Goal: Information Seeking & Learning: Learn about a topic

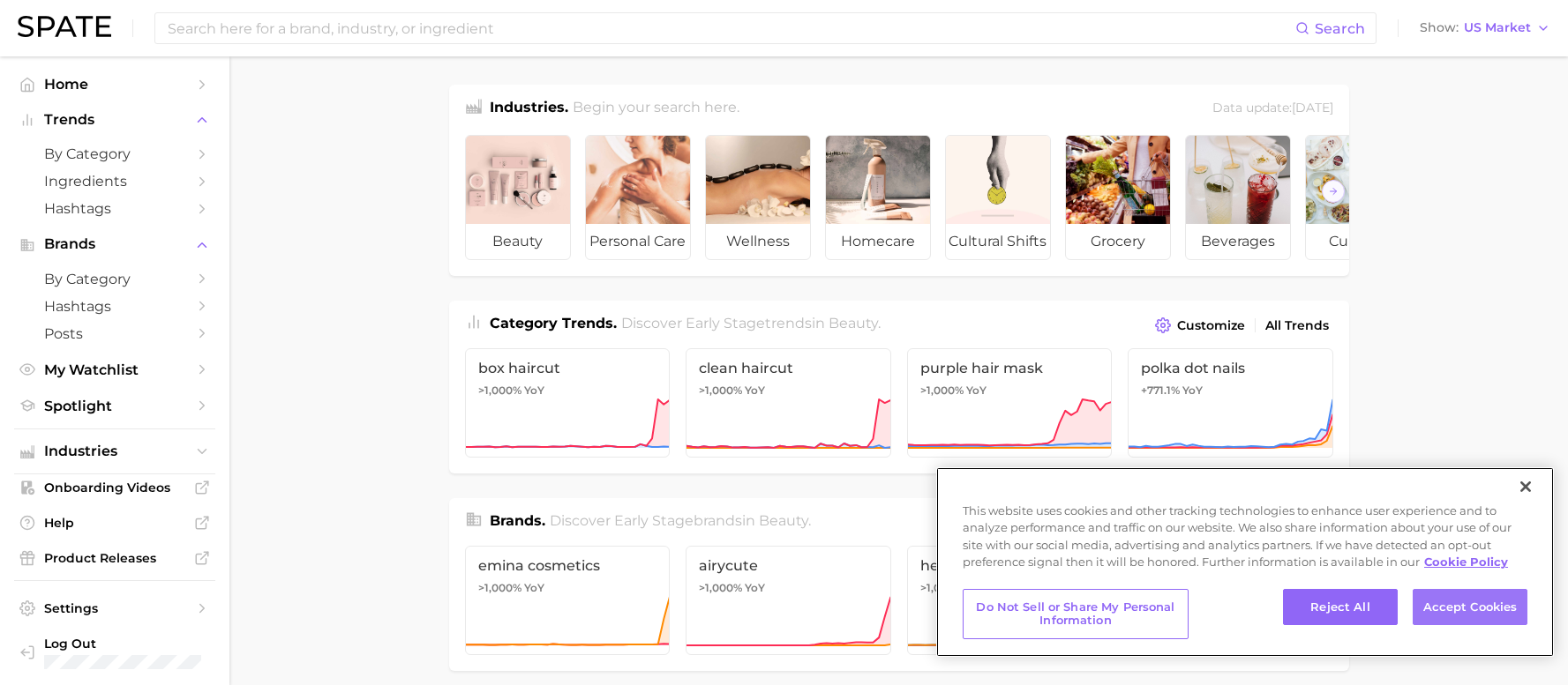
click at [1481, 617] on button "Accept Cookies" at bounding box center [1470, 607] width 115 height 37
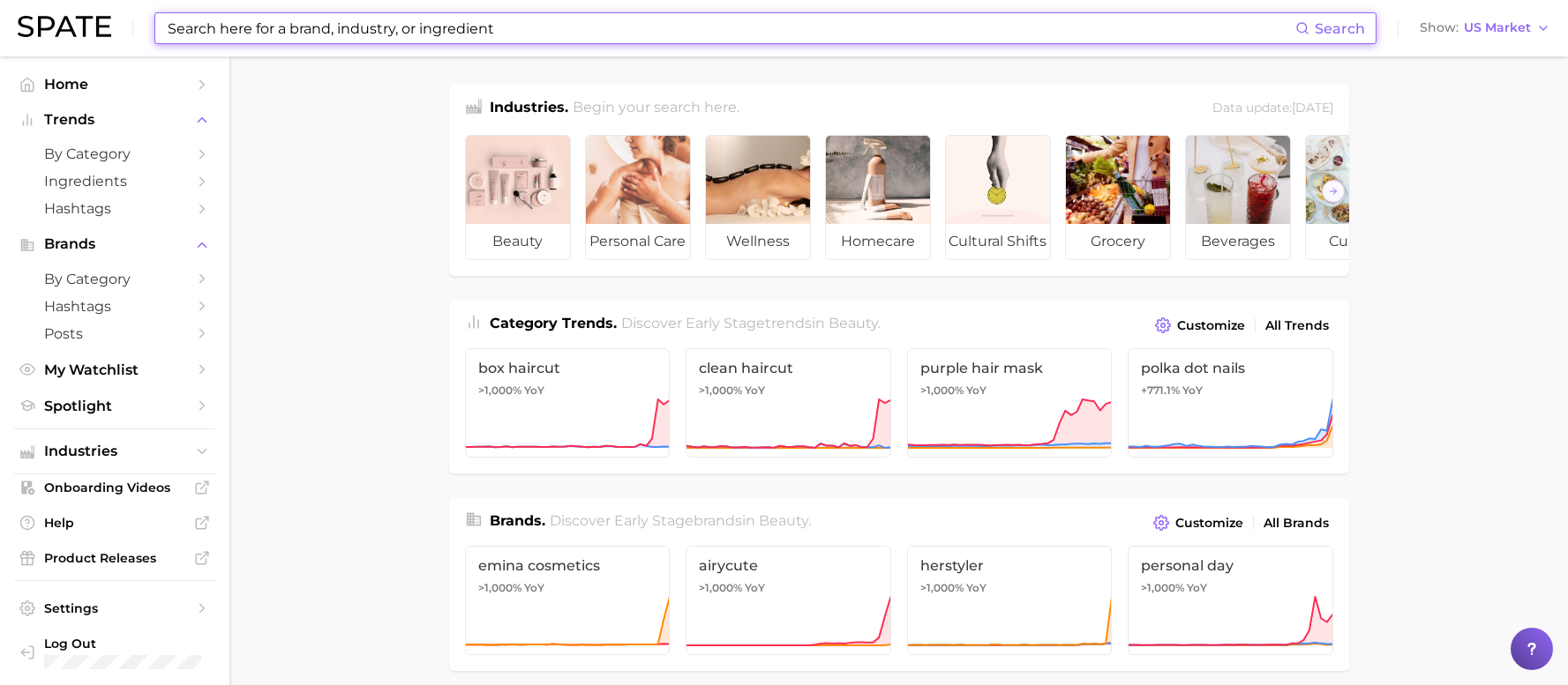
click at [296, 38] on input at bounding box center [731, 28] width 1129 height 30
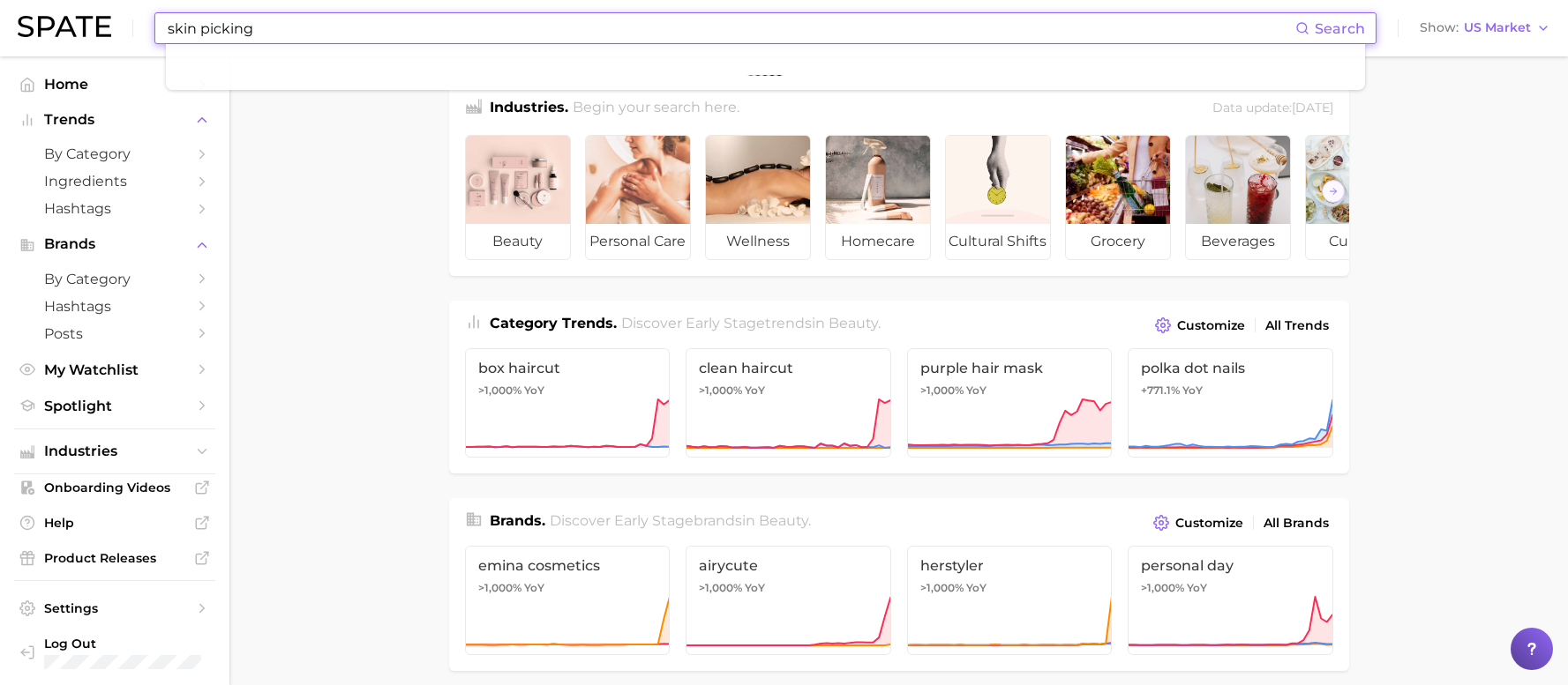
type input "skin picking"
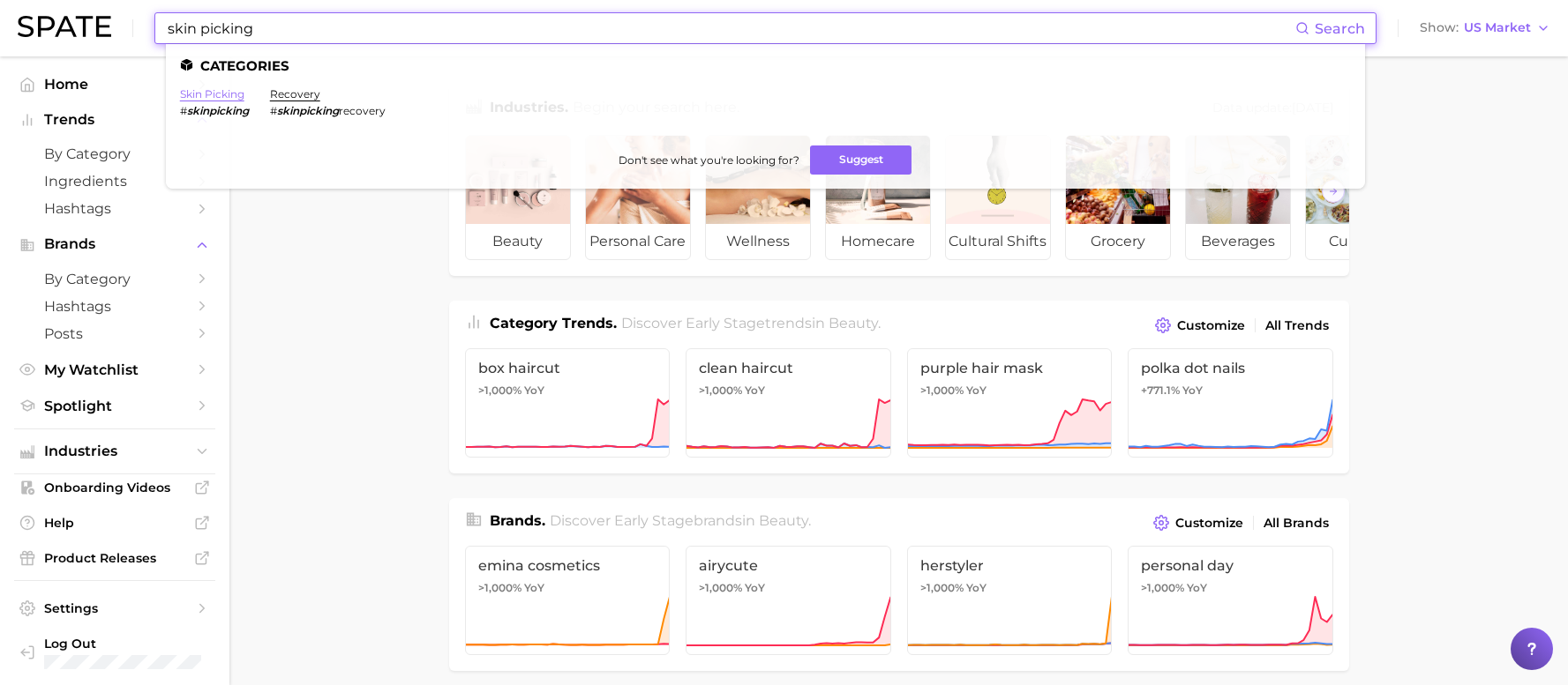
click at [209, 97] on link "skin picking" at bounding box center [212, 93] width 64 height 13
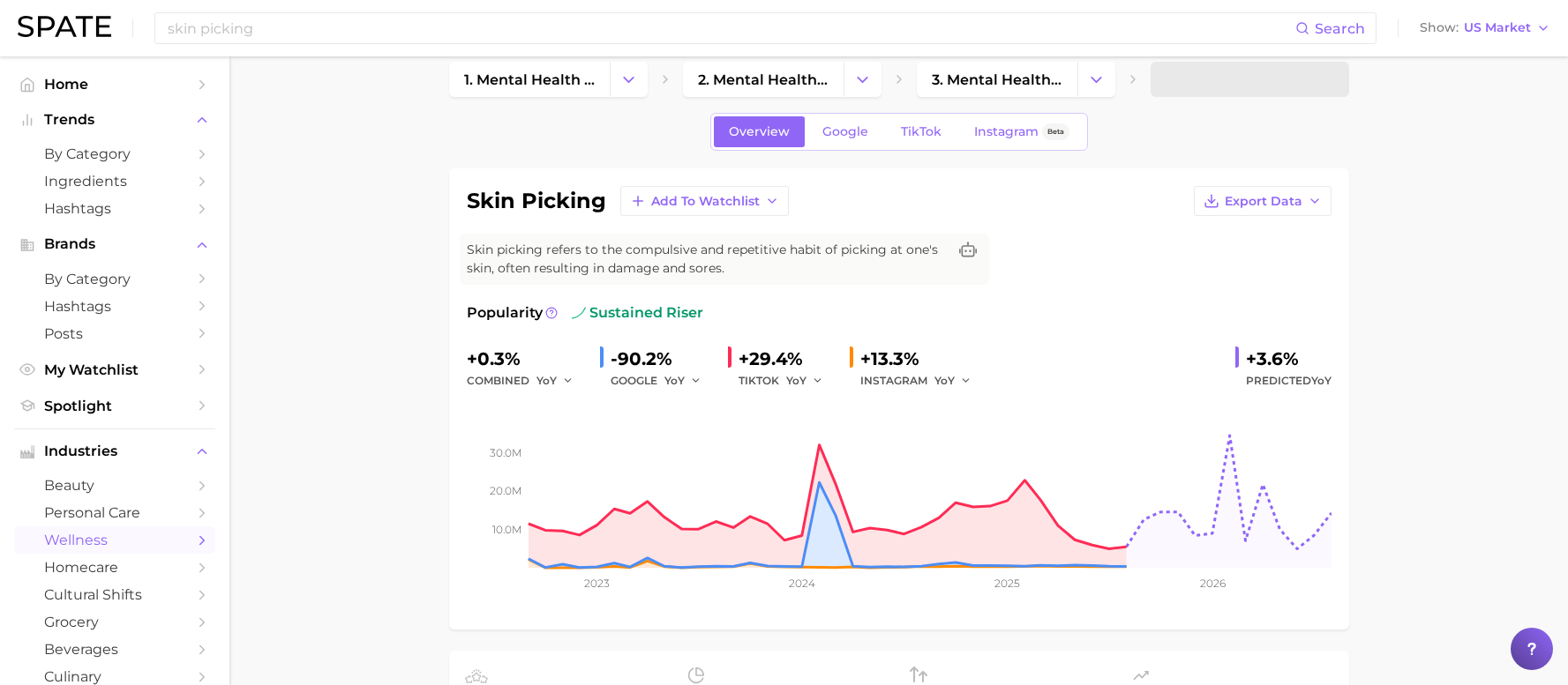
scroll to position [72, 0]
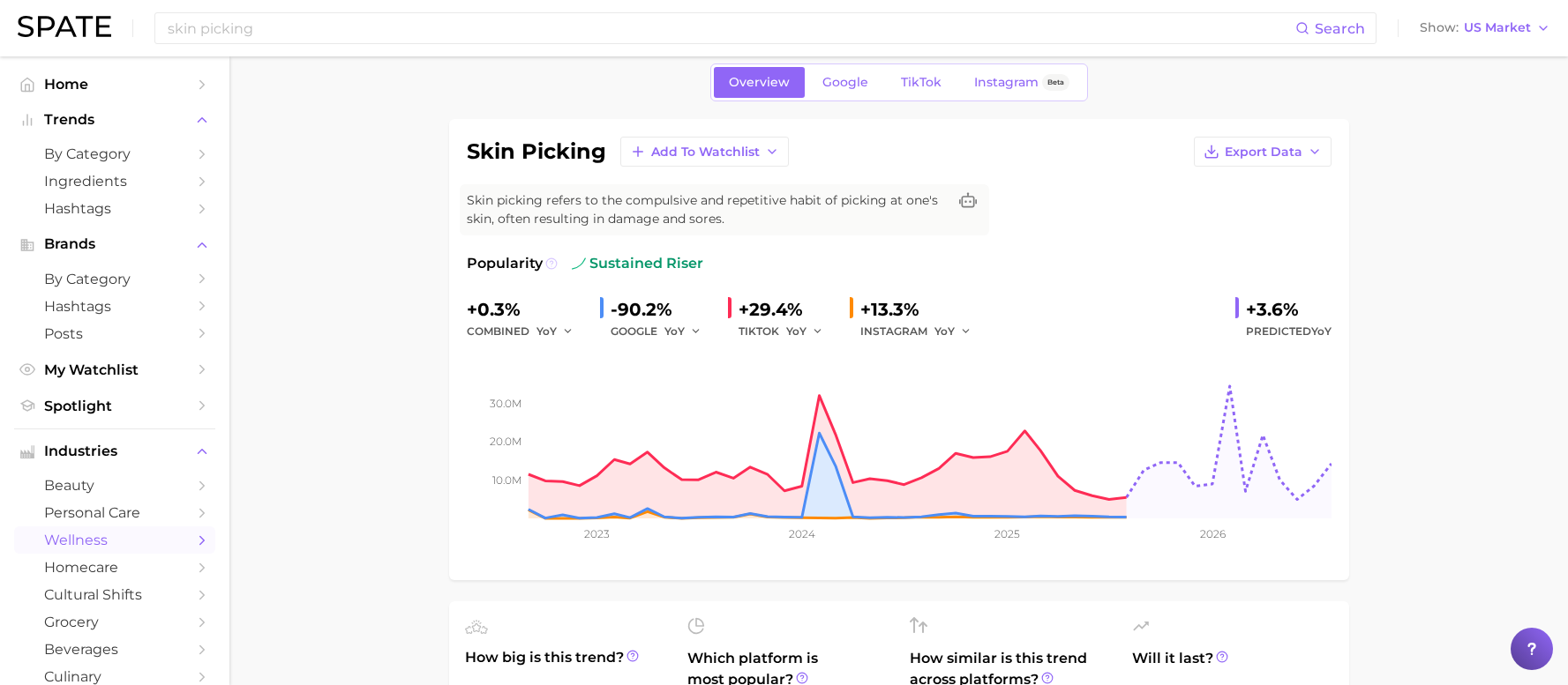
click at [547, 263] on icon at bounding box center [552, 263] width 12 height 12
click at [594, 264] on span "sustained riser" at bounding box center [637, 263] width 132 height 21
click at [563, 332] on icon "button" at bounding box center [569, 332] width 12 height 12
click at [691, 333] on icon "button" at bounding box center [696, 332] width 12 height 12
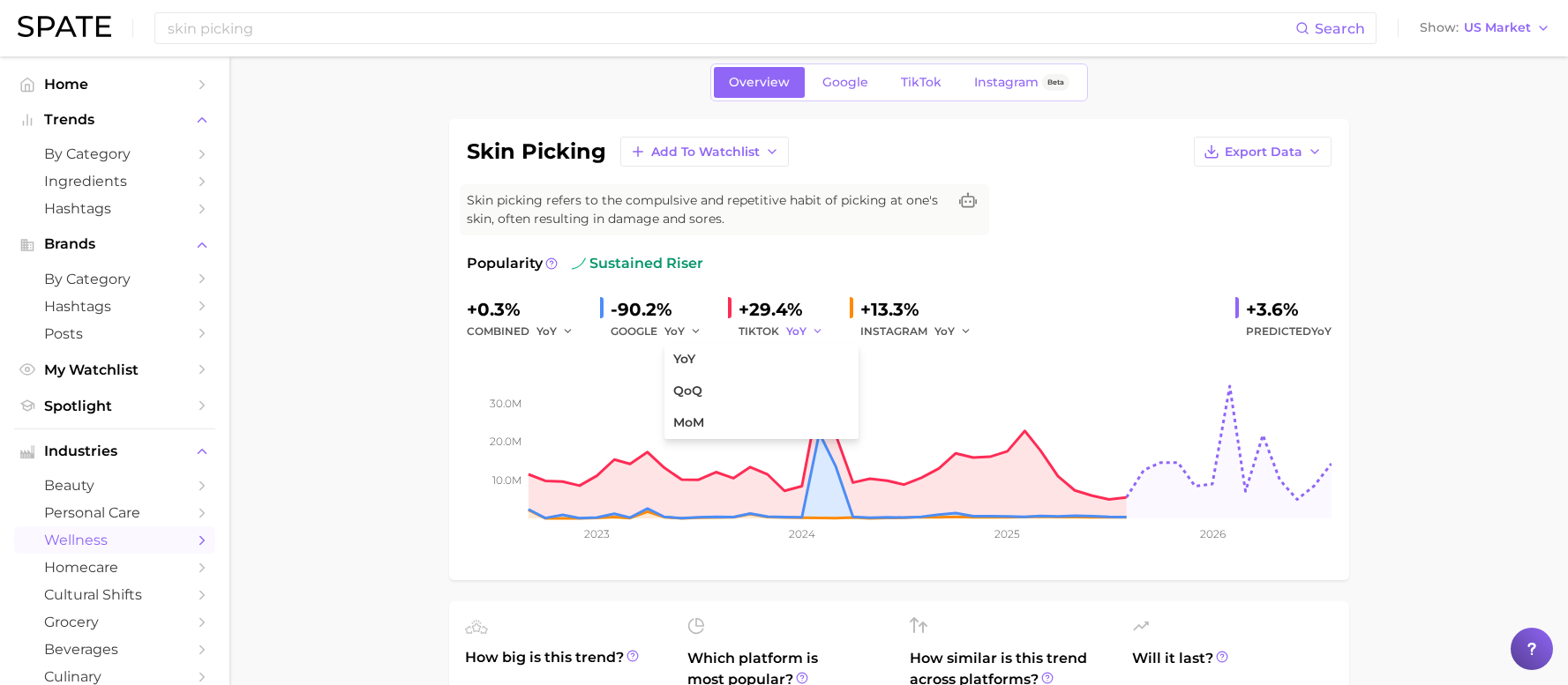
click at [814, 335] on icon "button" at bounding box center [818, 332] width 12 height 12
click at [960, 336] on icon "button" at bounding box center [966, 332] width 12 height 12
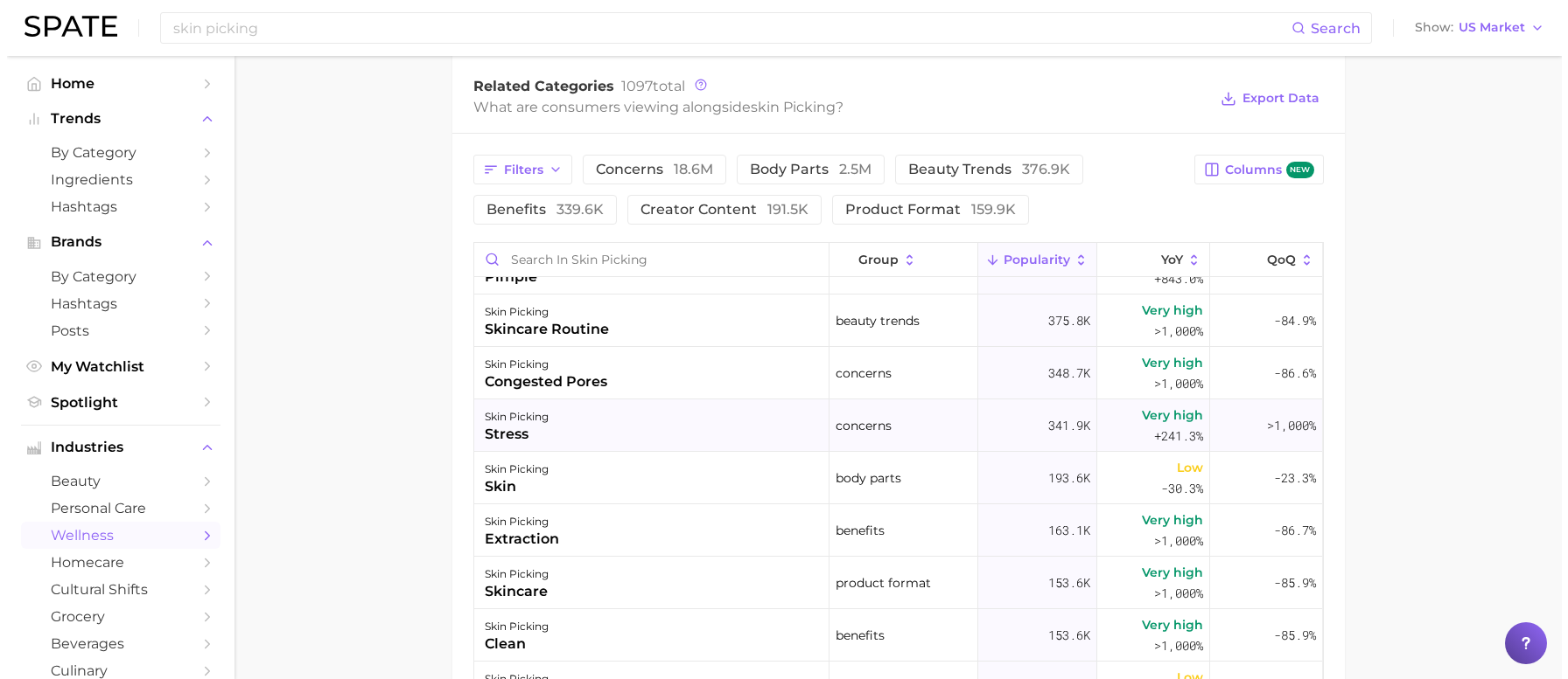
scroll to position [710, 0]
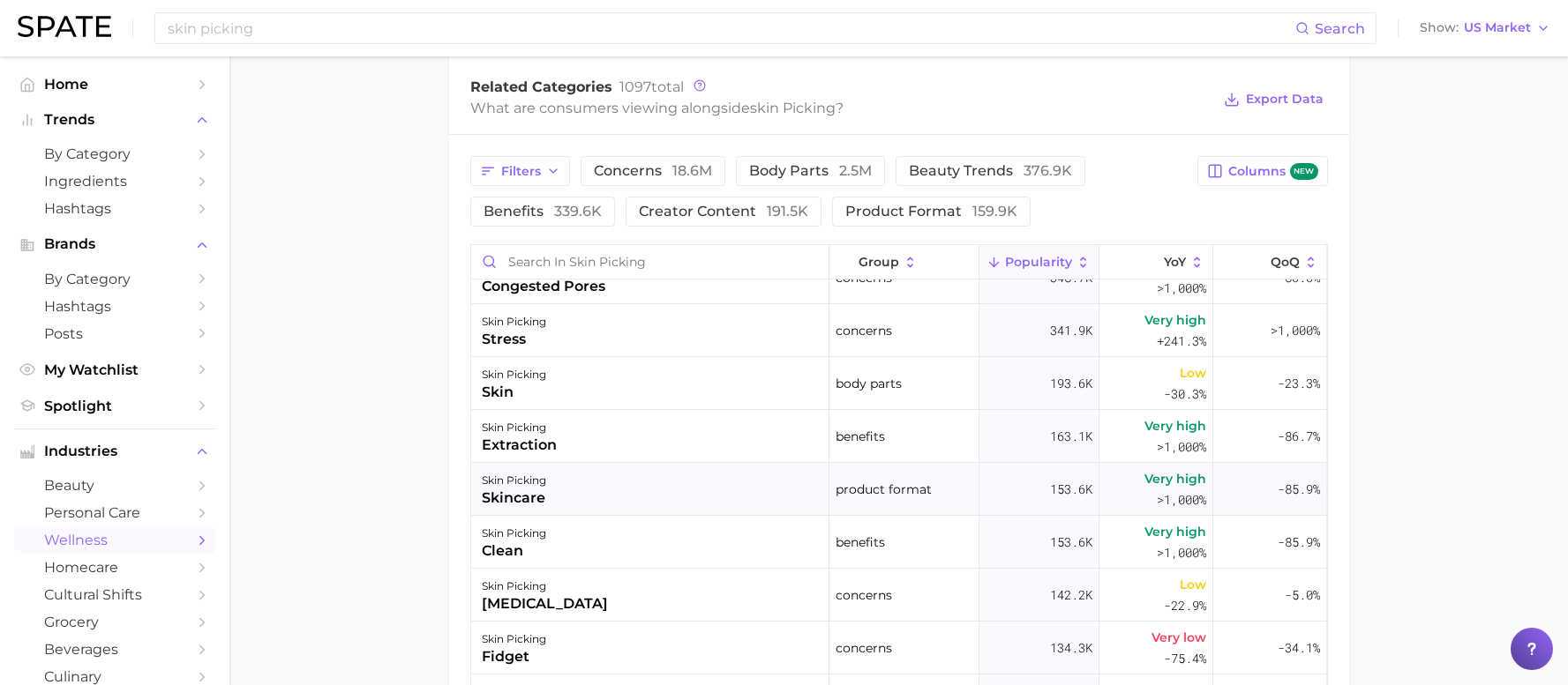
click at [563, 492] on div "skin picking skincare" at bounding box center [651, 489] width 359 height 52
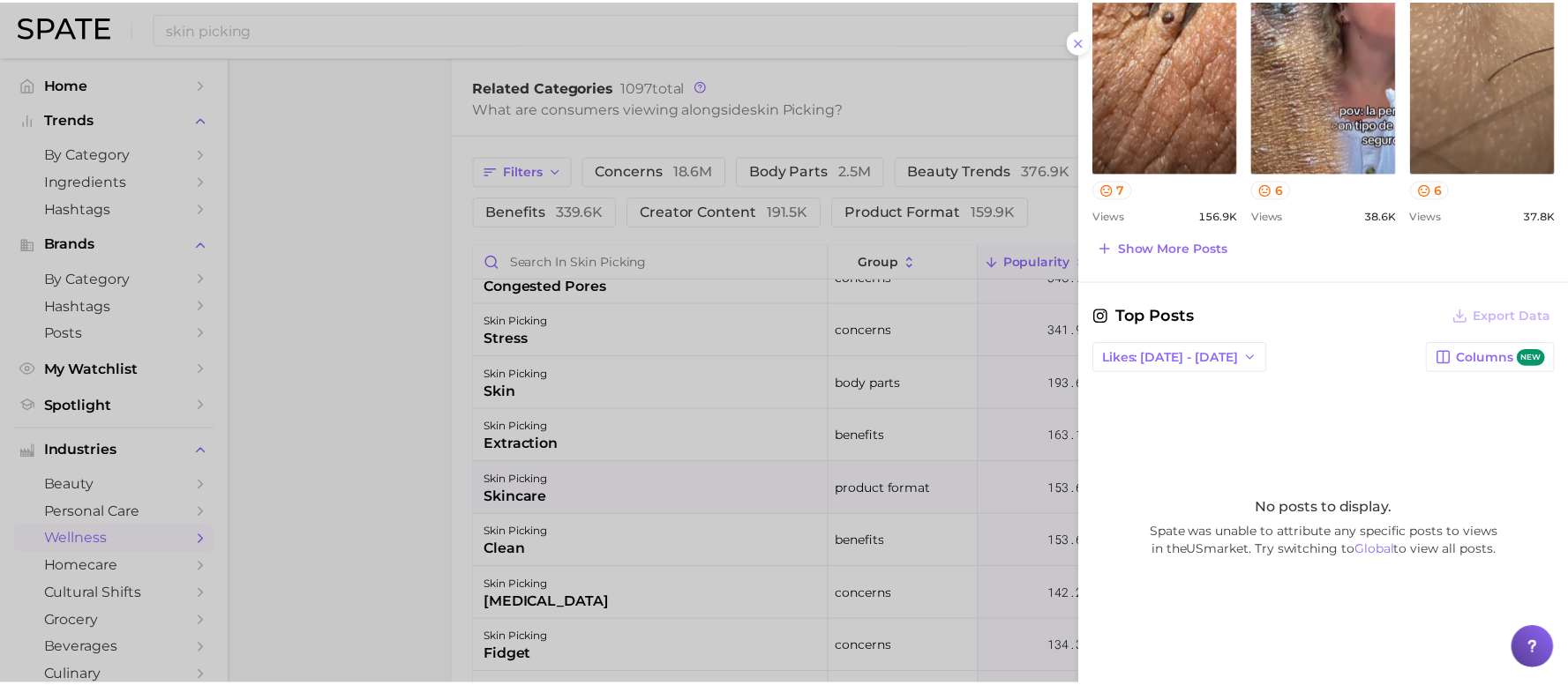
scroll to position [817, 0]
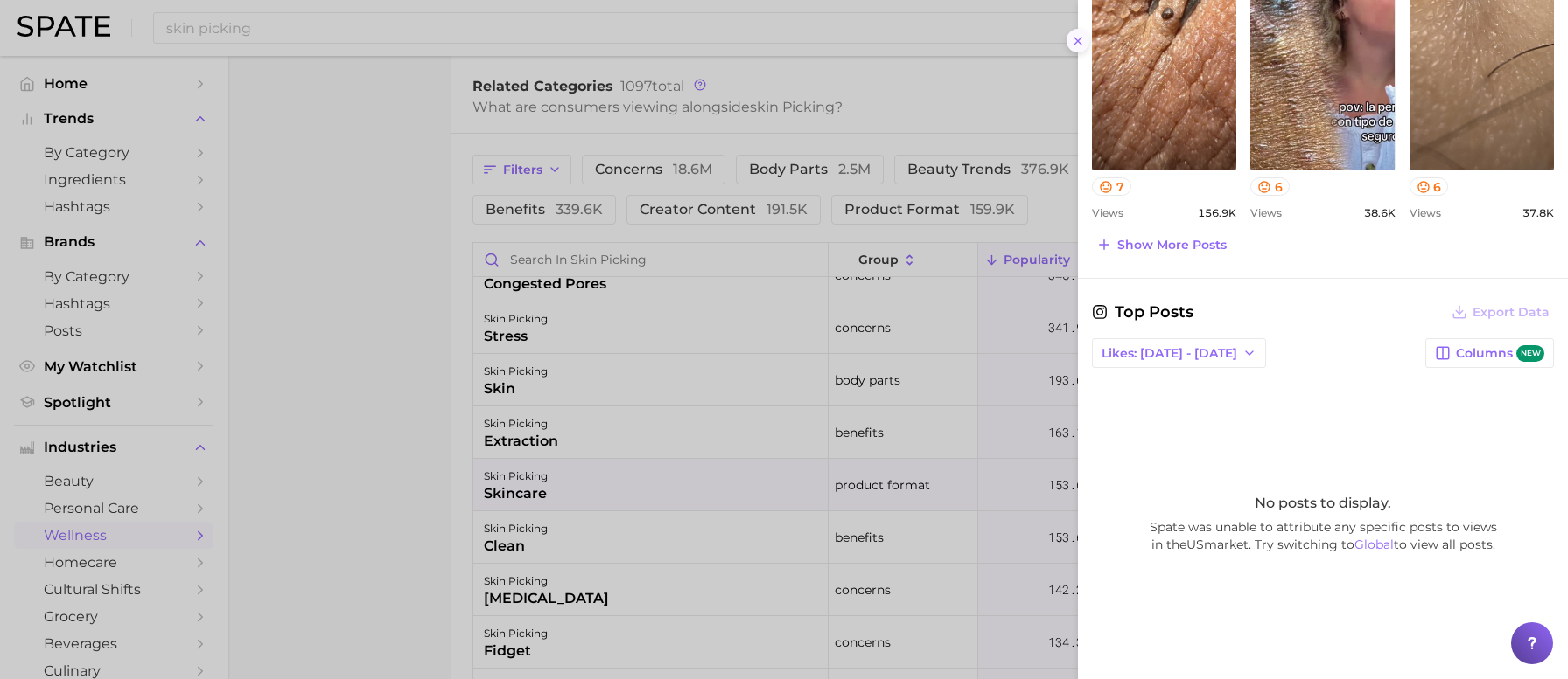
click at [1075, 37] on line at bounding box center [1077, 40] width 7 height 7
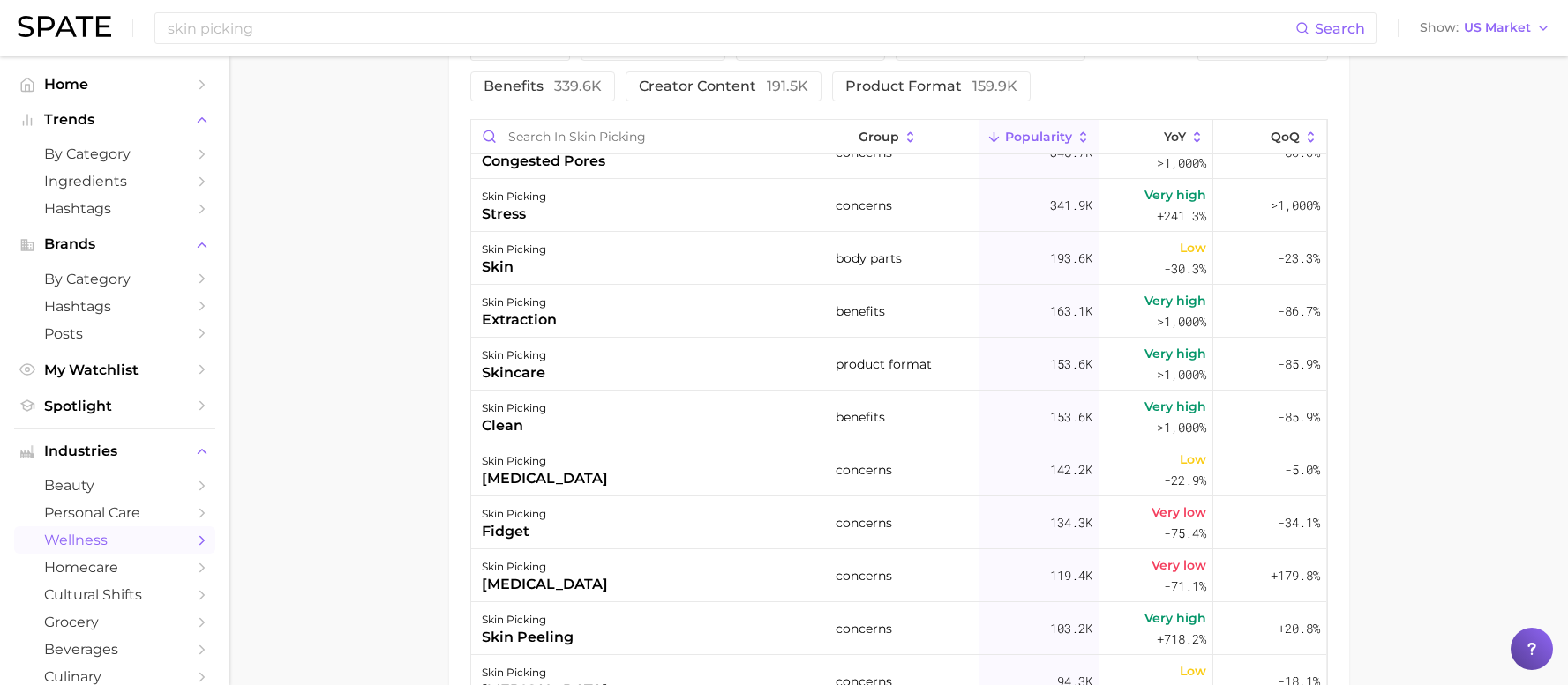
scroll to position [815, 0]
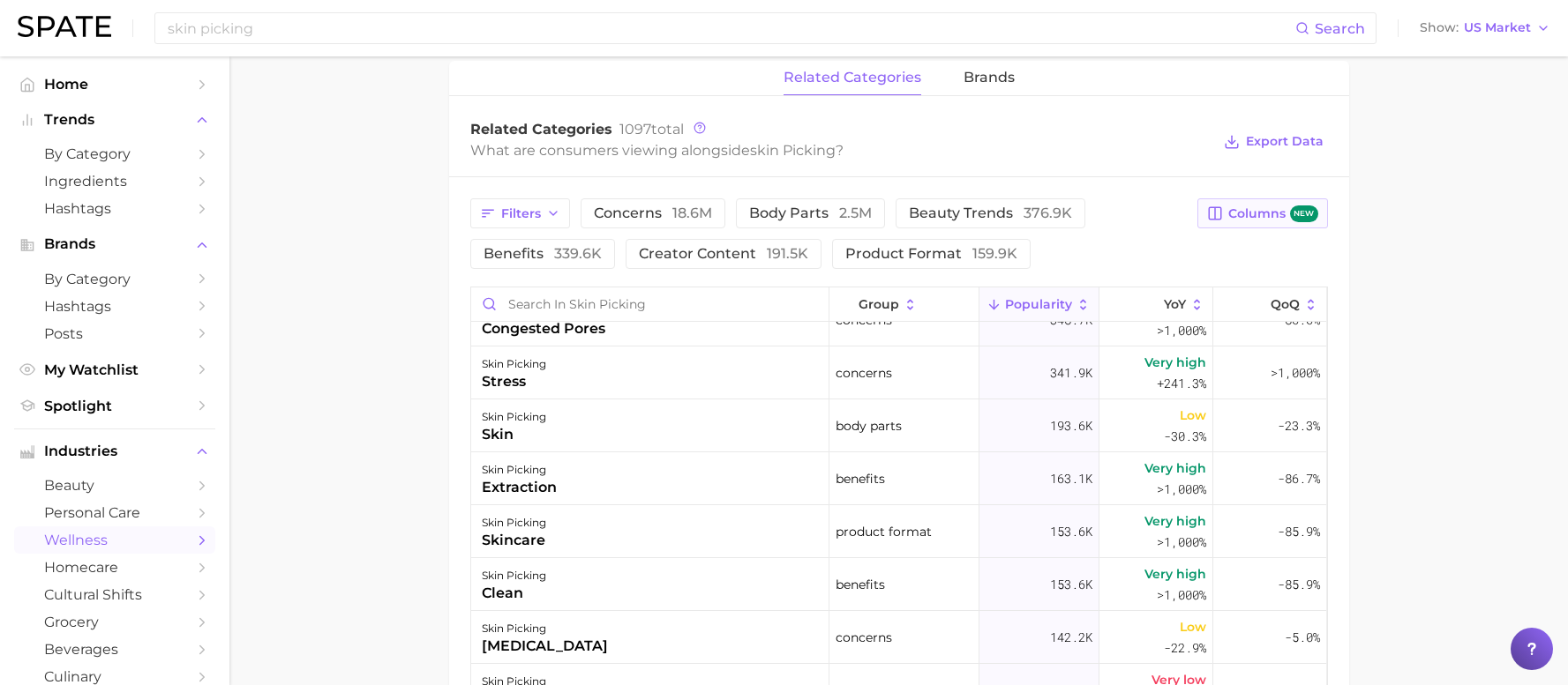
click at [1275, 217] on span "Columns new" at bounding box center [1273, 214] width 89 height 17
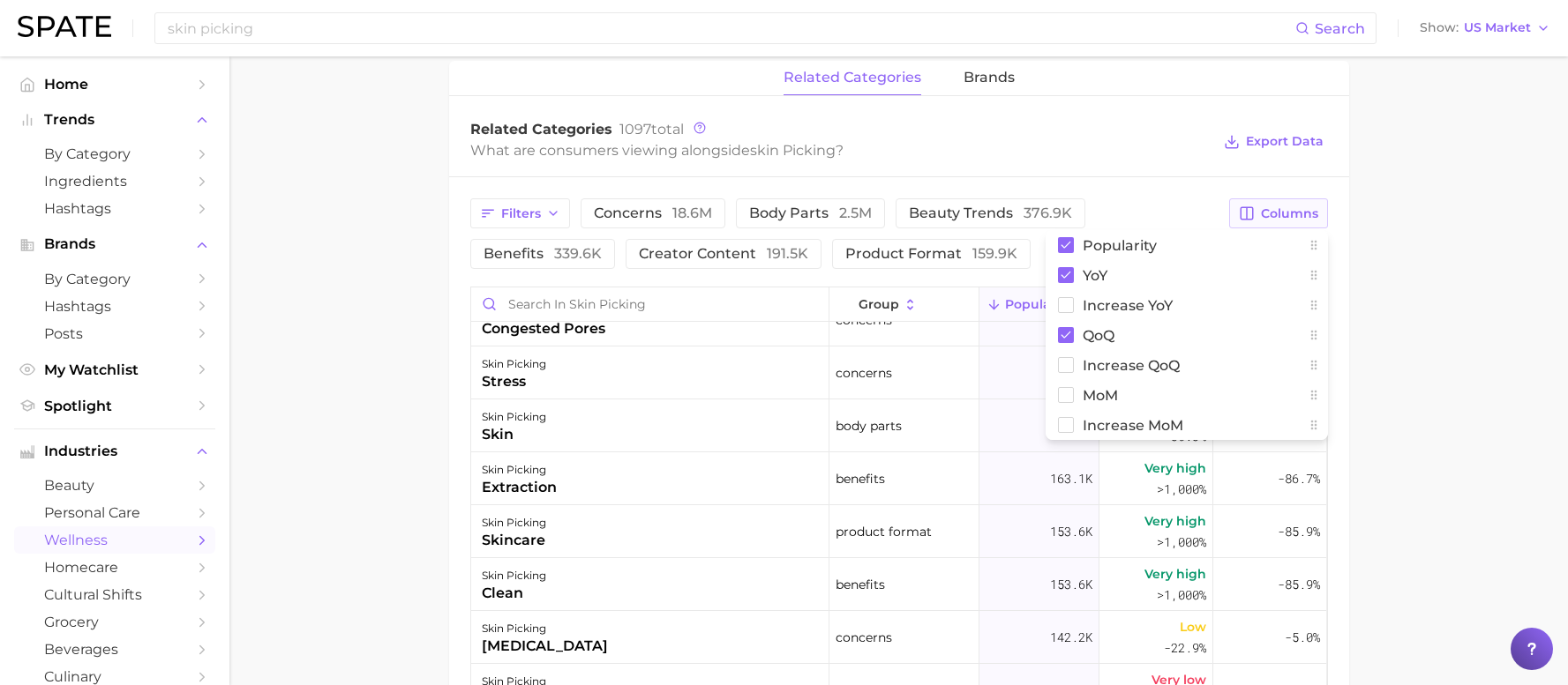
click at [1275, 217] on span "Columns" at bounding box center [1290, 213] width 57 height 15
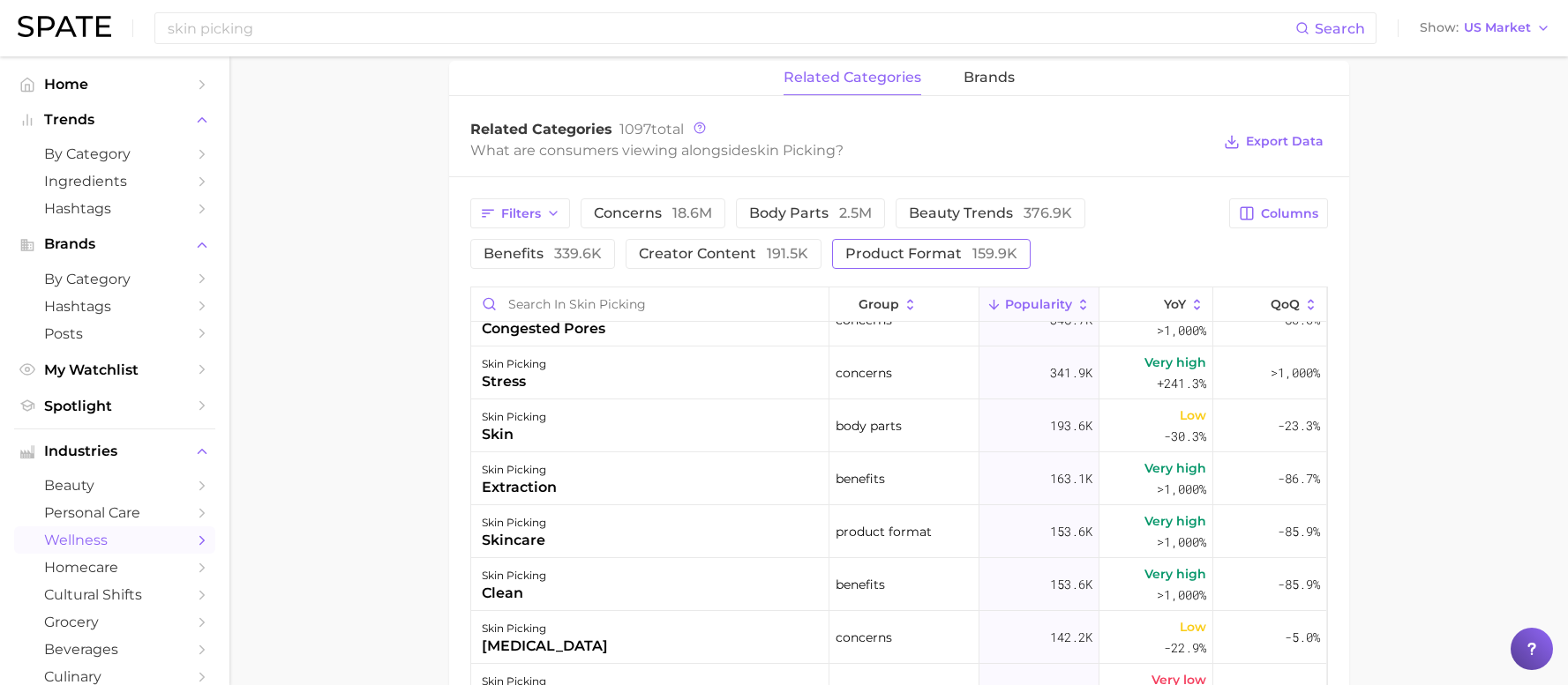
click at [973, 247] on span "159.9k" at bounding box center [994, 253] width 45 height 17
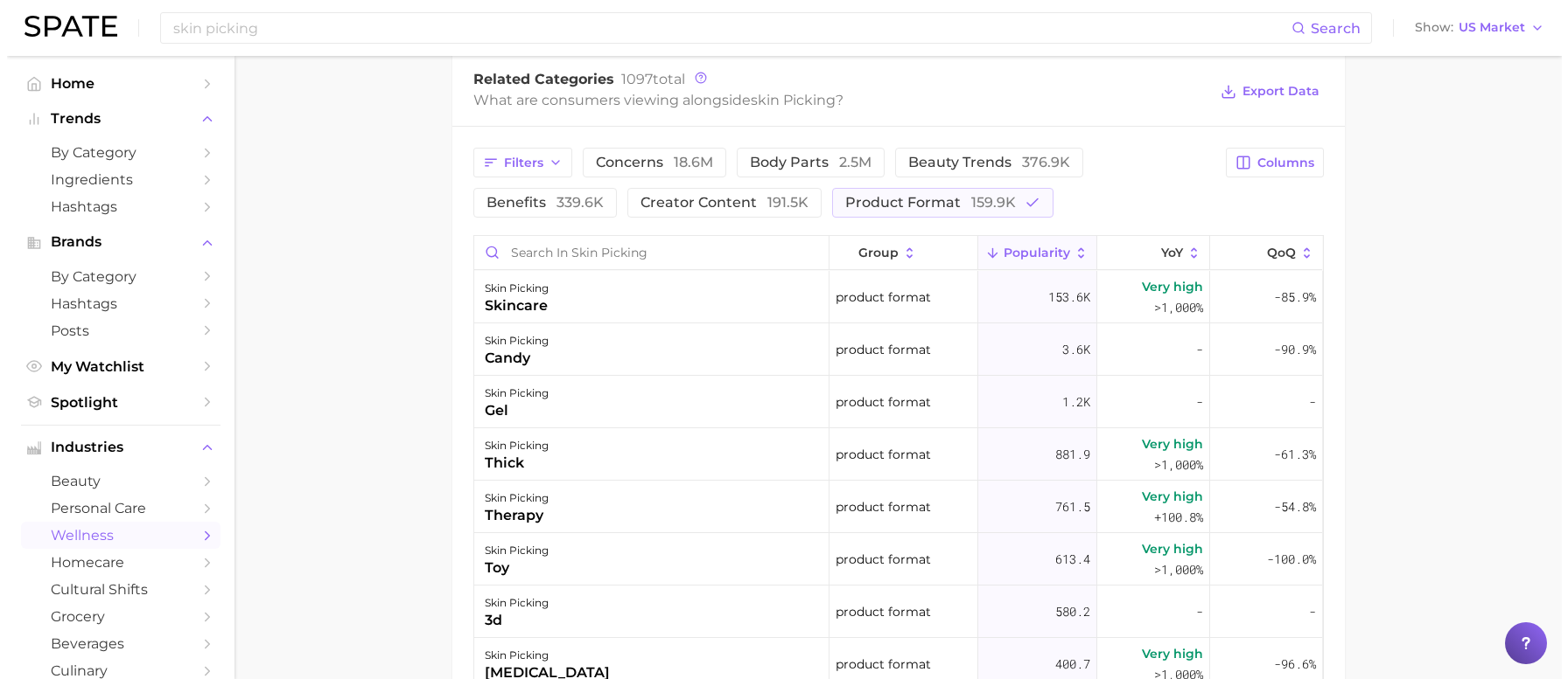
scroll to position [902, 0]
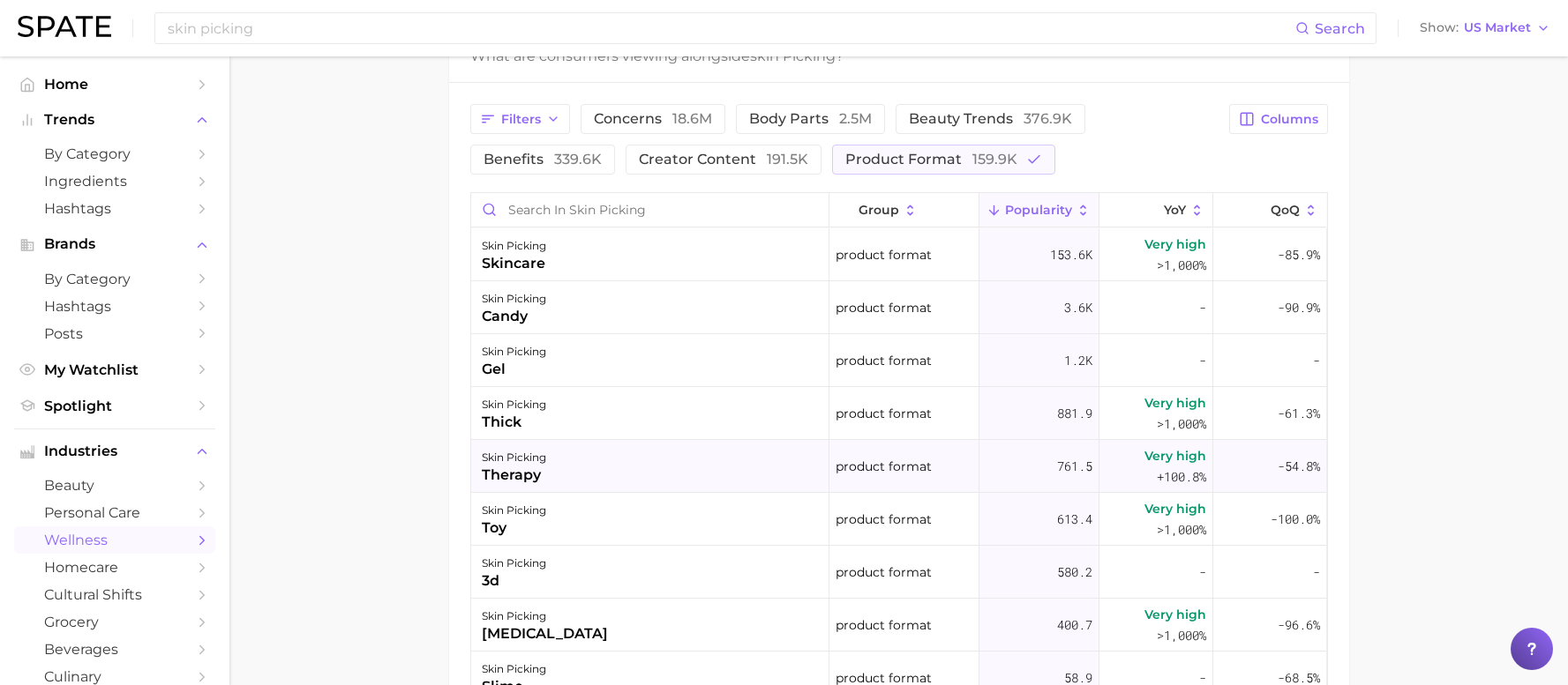
click at [539, 465] on div "therapy" at bounding box center [513, 475] width 64 height 21
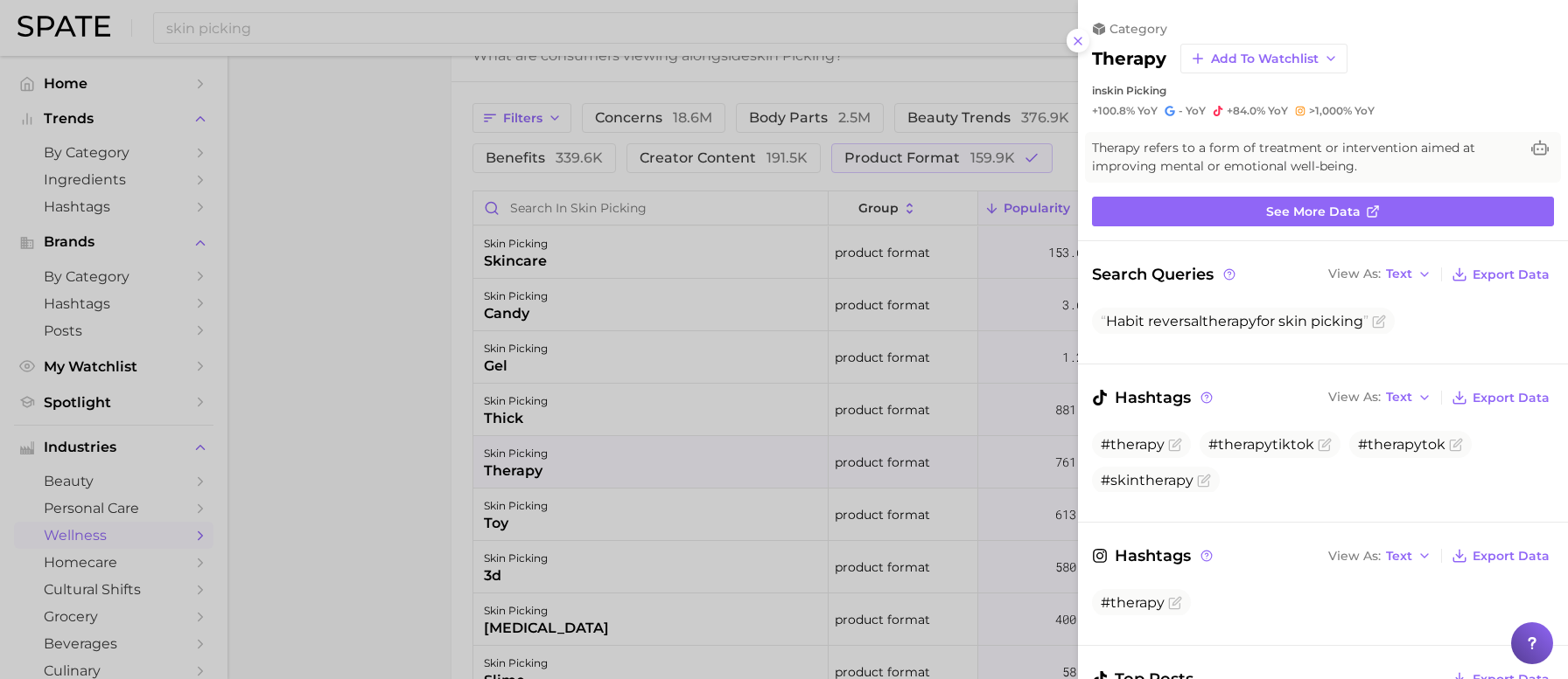
scroll to position [0, 0]
click at [1275, 326] on span "Habit reversal therapy for skin picking" at bounding box center [1234, 321] width 268 height 17
click at [1411, 273] on button "View As Text" at bounding box center [1379, 274] width 112 height 23
click at [1364, 301] on span "Text" at bounding box center [1366, 303] width 27 height 15
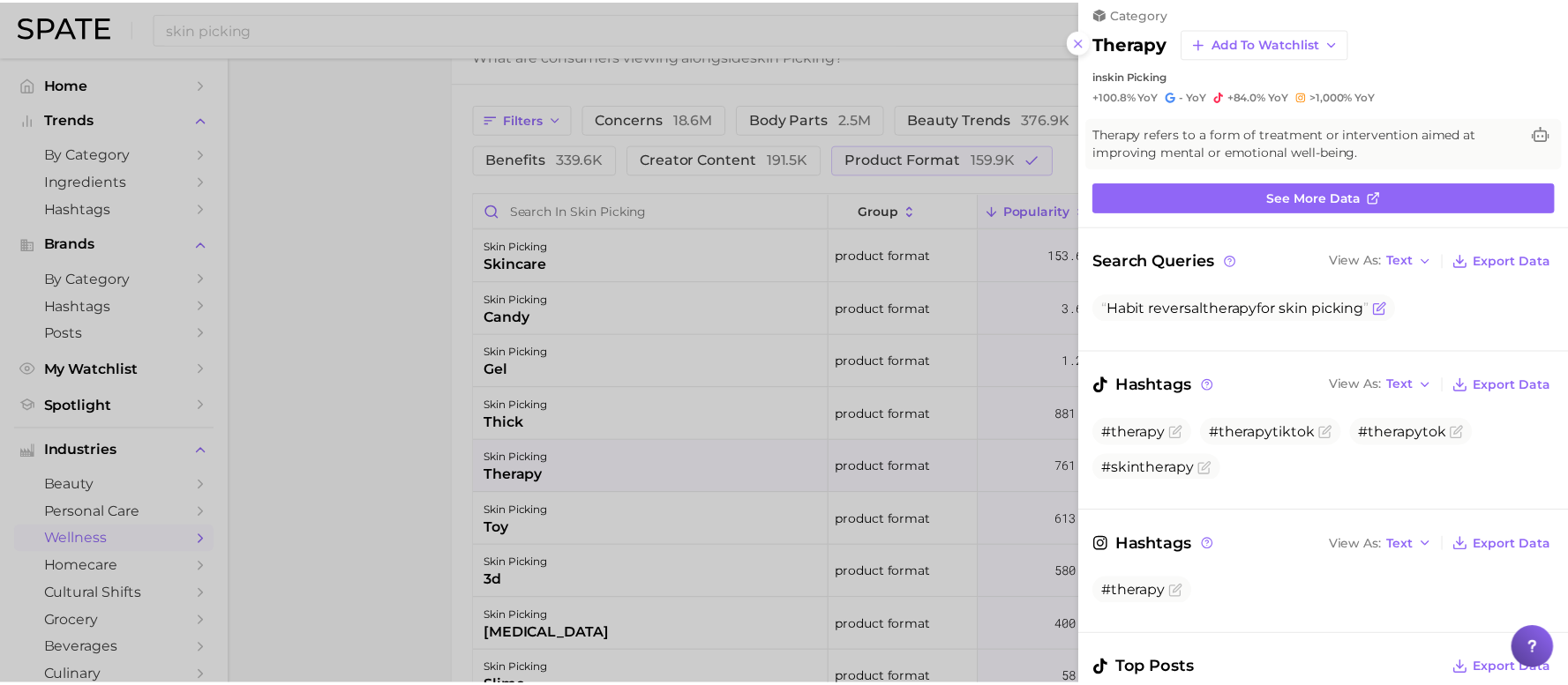
scroll to position [25, 0]
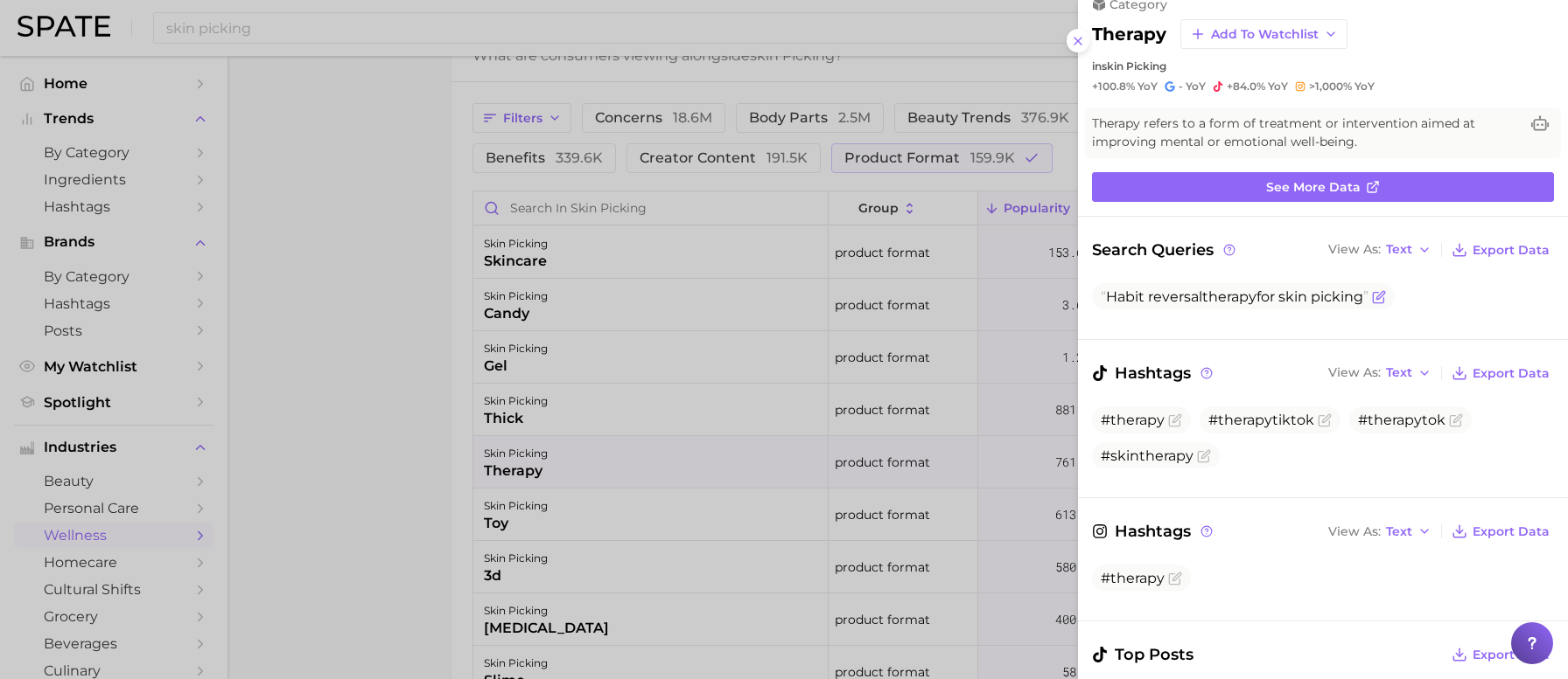
click at [1372, 296] on icon "Flag as miscategorized or irrelevant" at bounding box center [1379, 297] width 14 height 14
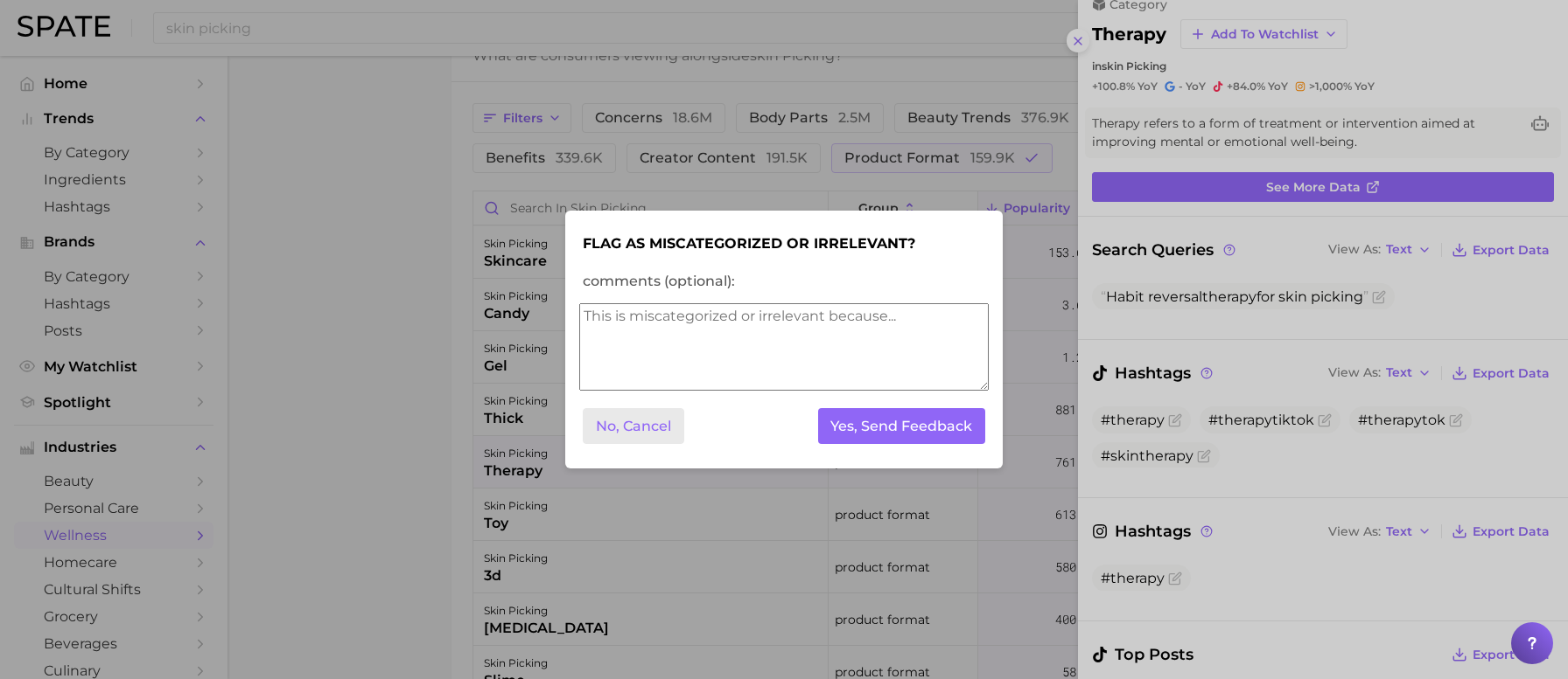
click at [651, 431] on button "No, Cancel" at bounding box center [632, 426] width 101 height 36
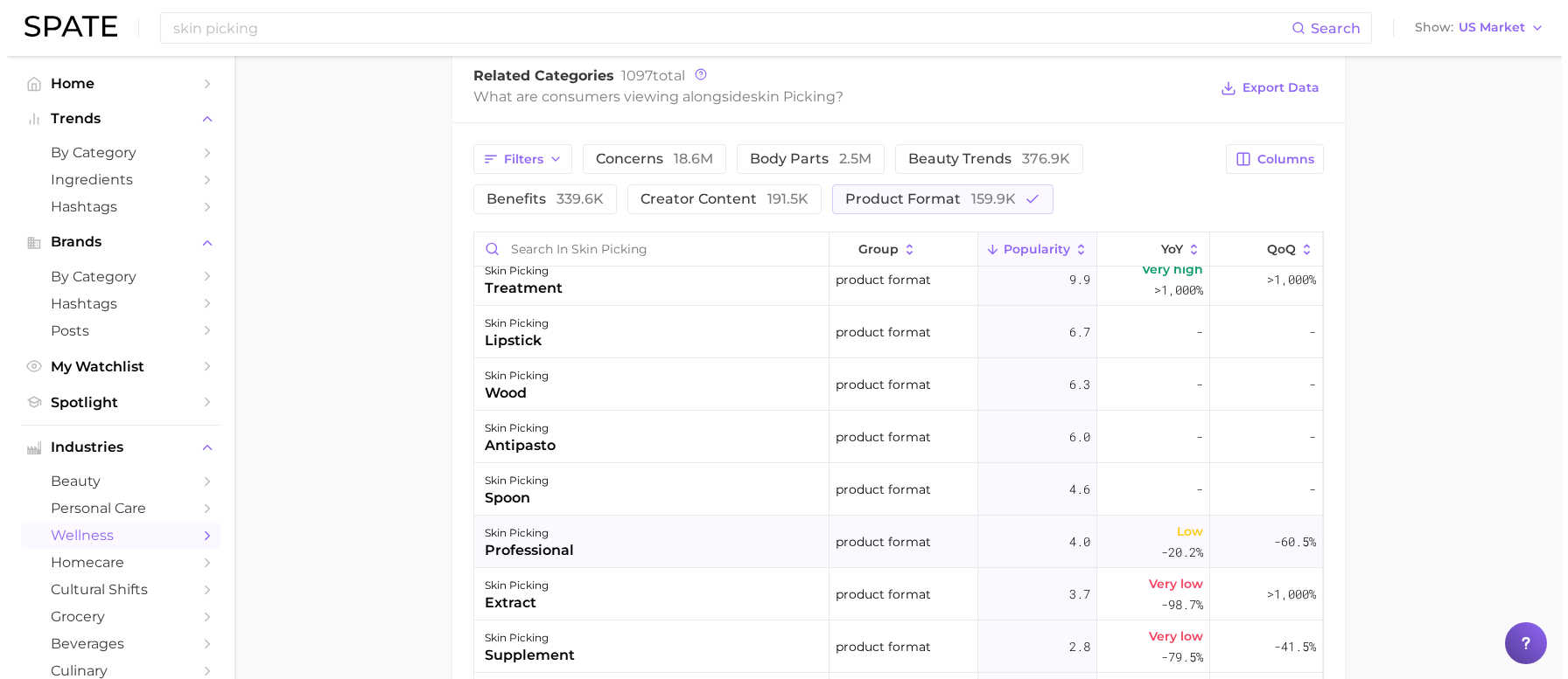
scroll to position [741, 0]
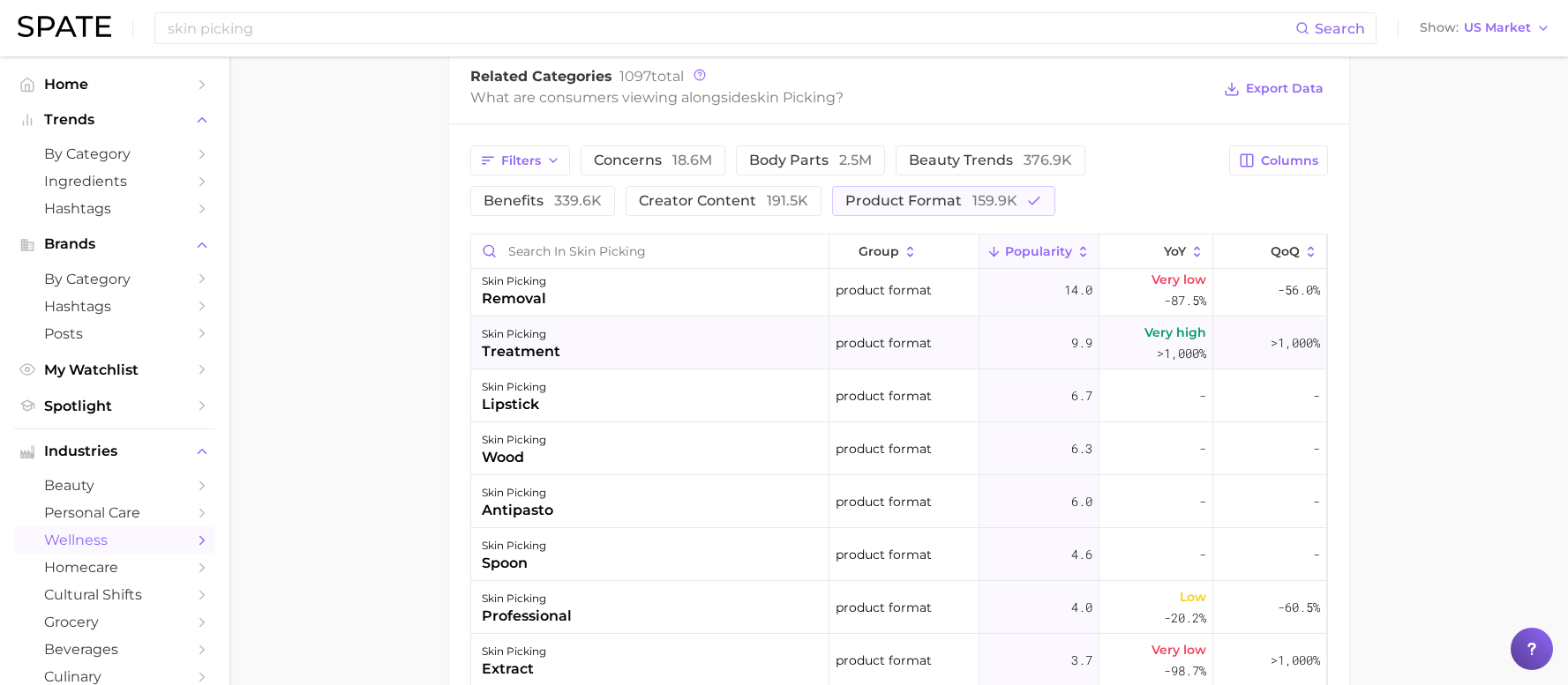
click at [653, 346] on div "skin picking treatment" at bounding box center [651, 342] width 359 height 52
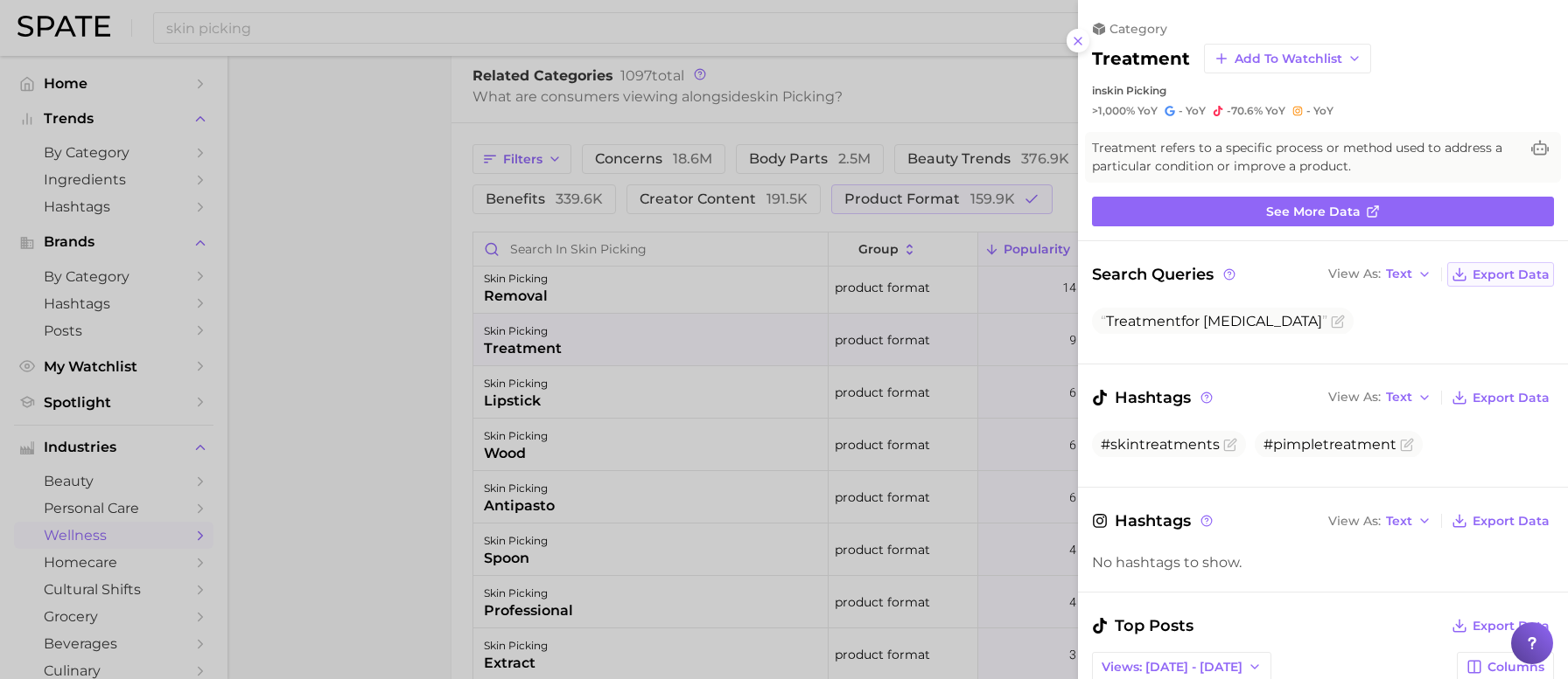
click at [1488, 268] on span "Export Data" at bounding box center [1511, 275] width 77 height 15
click at [359, 436] on div at bounding box center [784, 340] width 1568 height 679
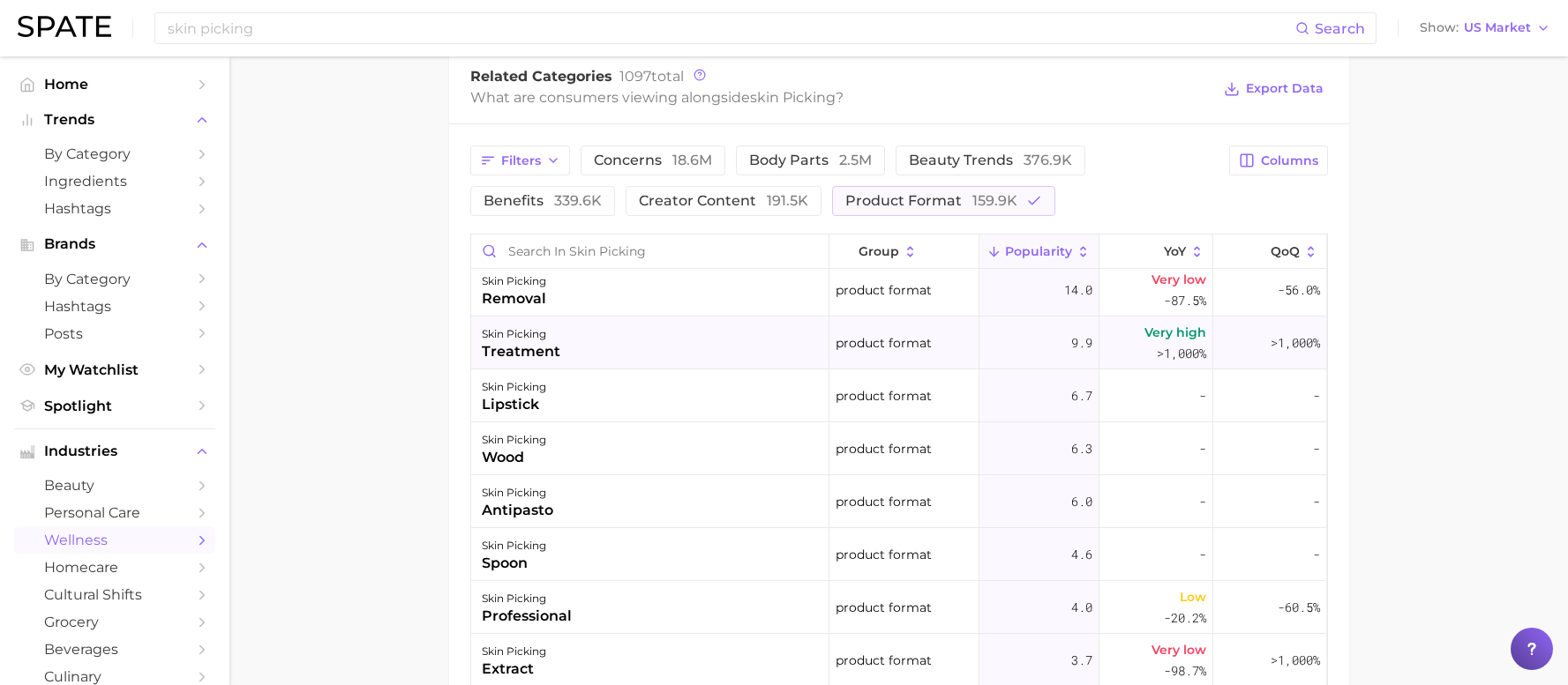
click at [727, 340] on div "skin picking treatment" at bounding box center [651, 342] width 359 height 52
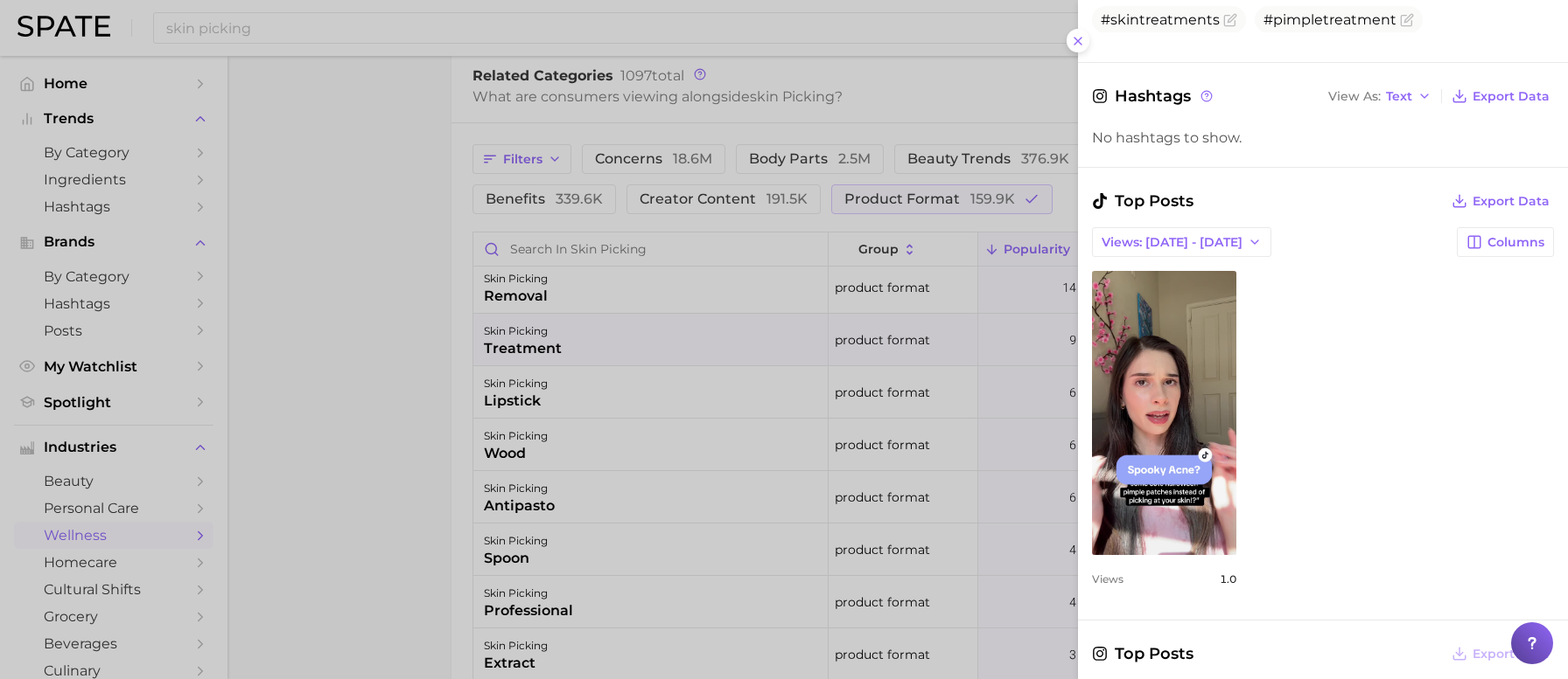
scroll to position [509, 0]
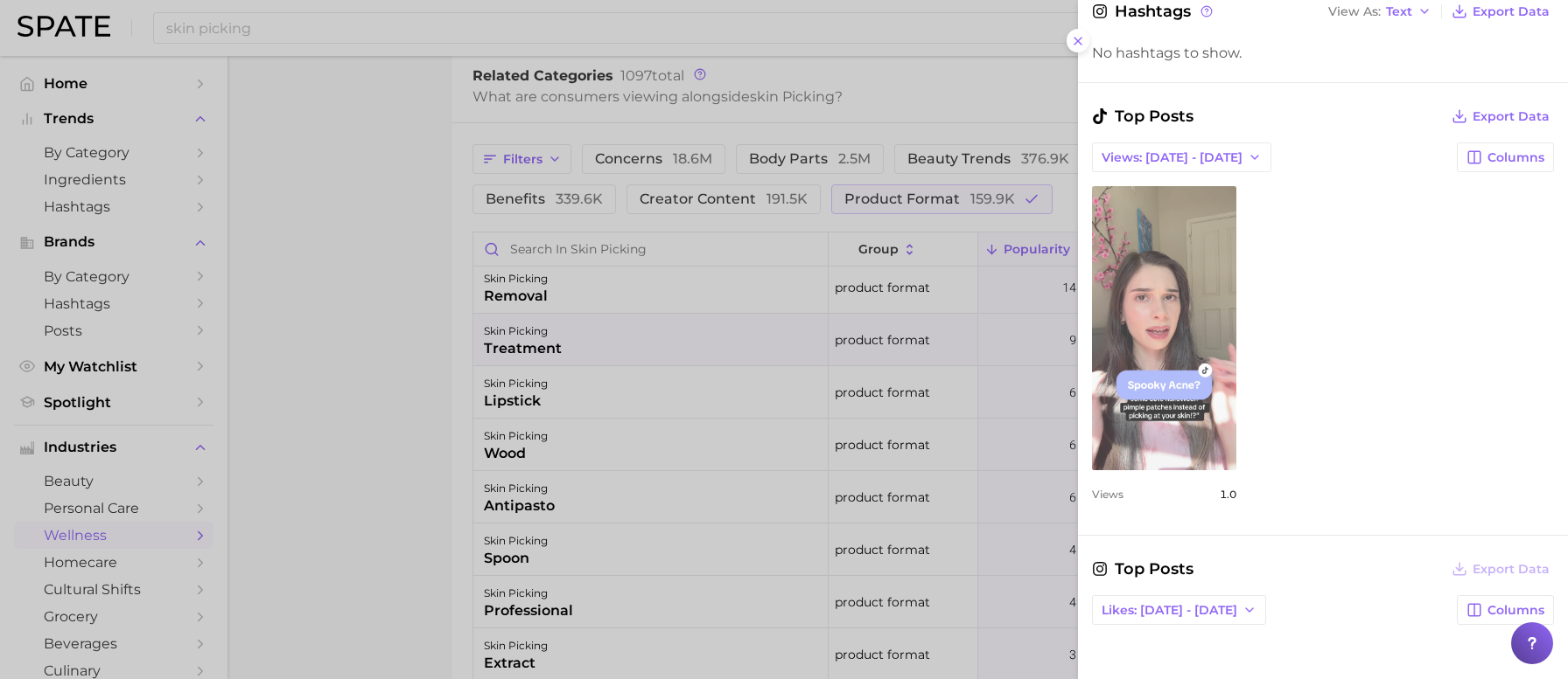
click at [1149, 295] on link "view post on TikTok" at bounding box center [1163, 329] width 144 height 285
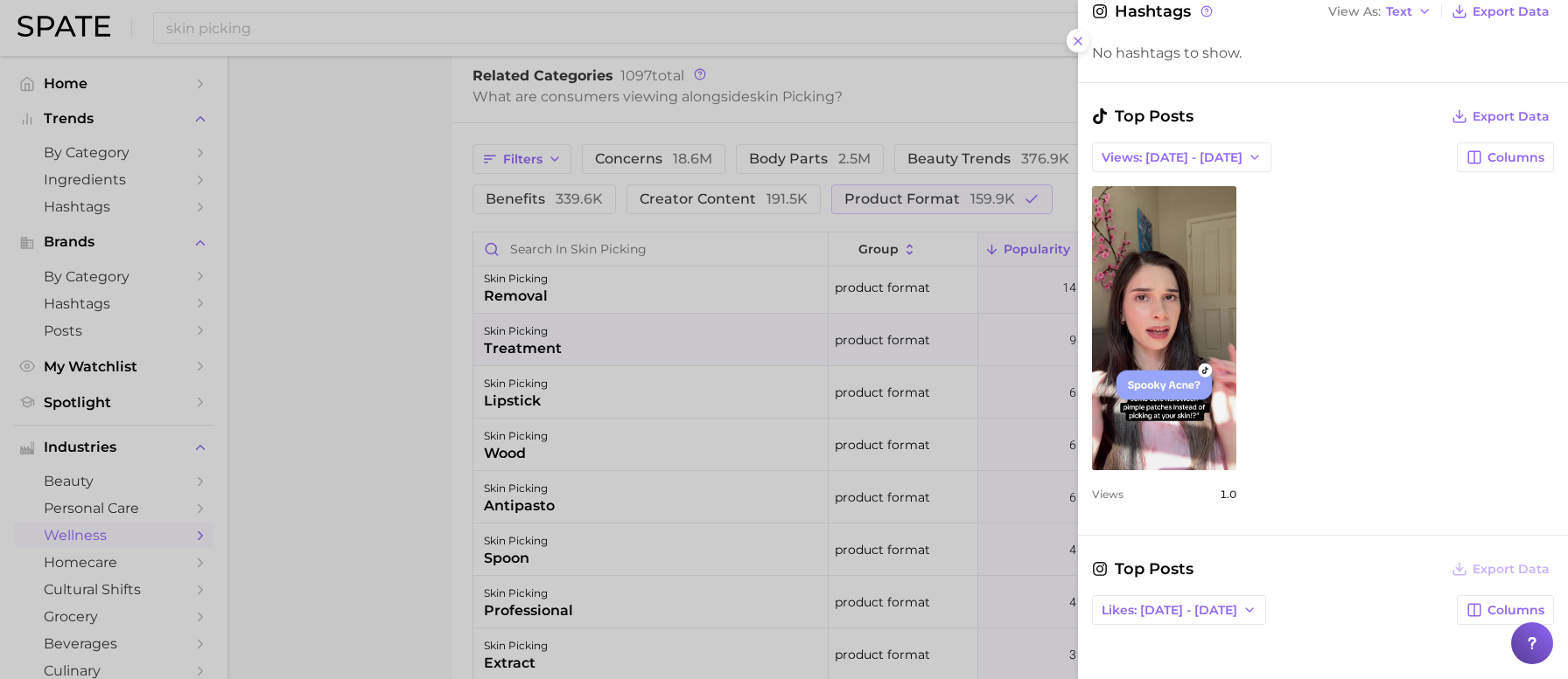
click at [1345, 354] on div "view post on TikTok Views 1.0" at bounding box center [1323, 343] width 461 height 315
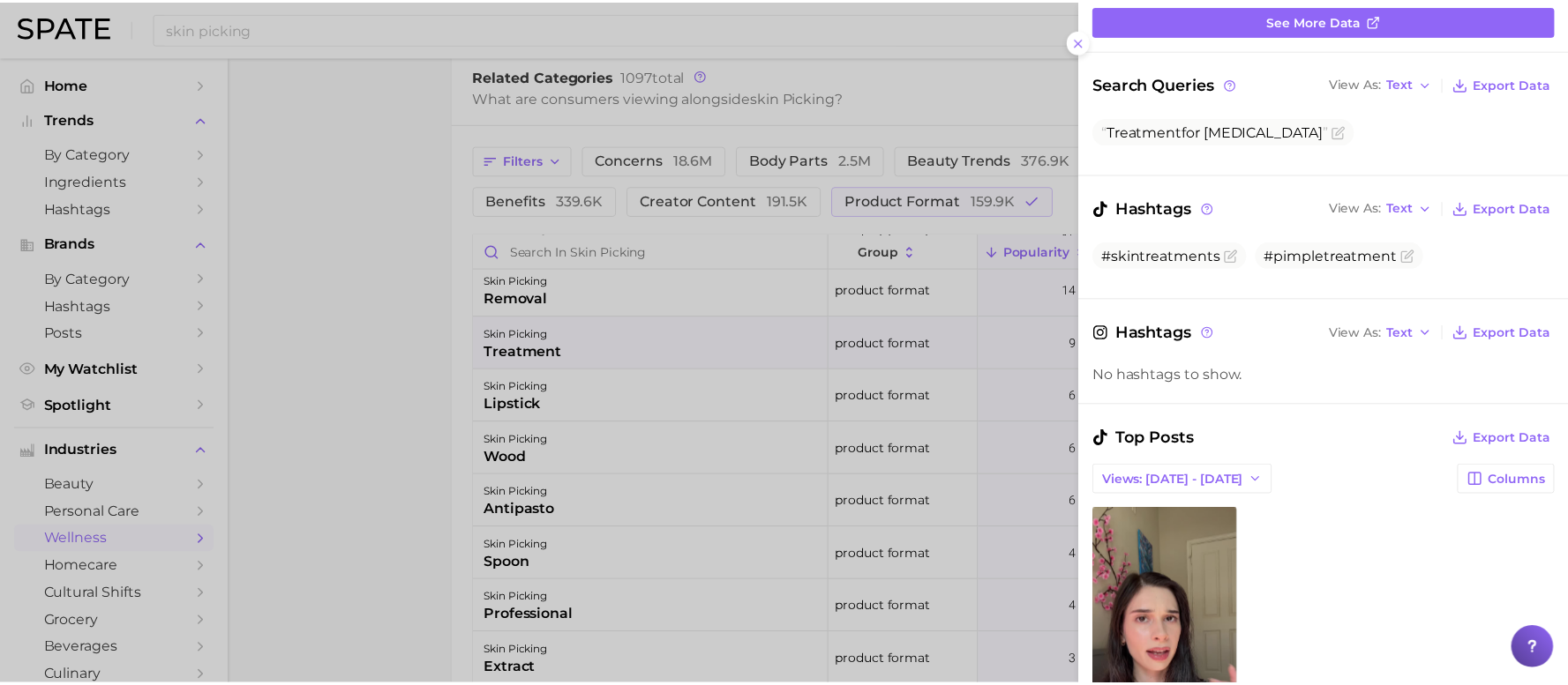
scroll to position [0, 0]
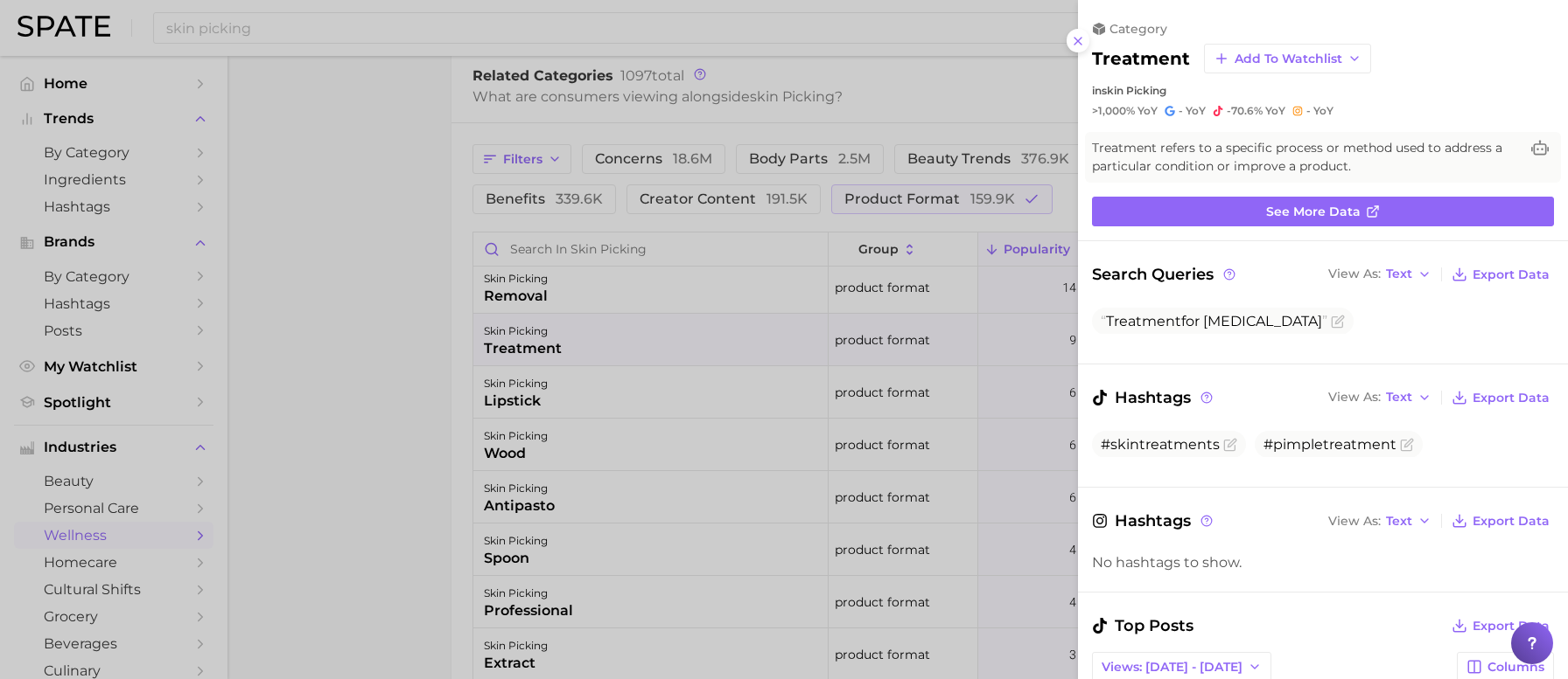
click at [990, 90] on div at bounding box center [784, 340] width 1568 height 679
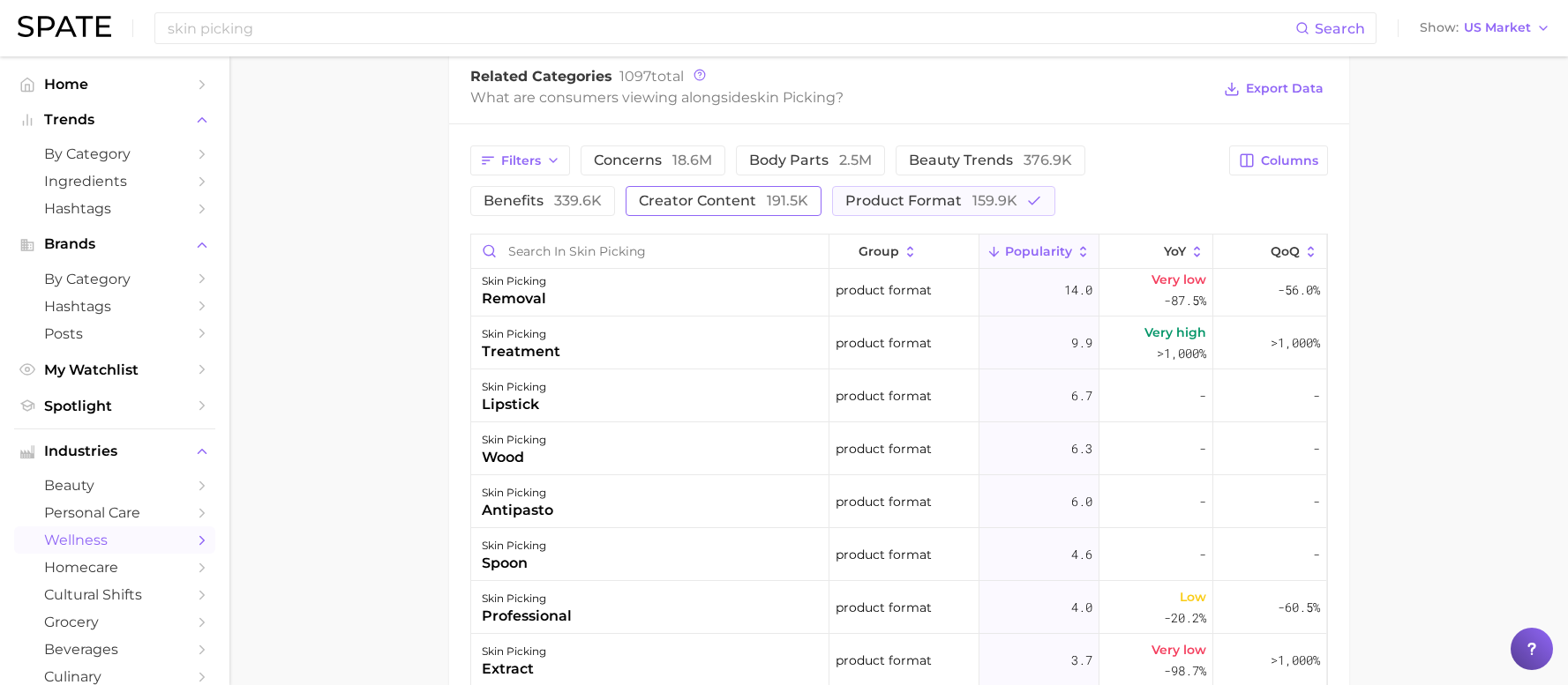
click at [639, 199] on span "creator content 191.5k" at bounding box center [723, 201] width 169 height 14
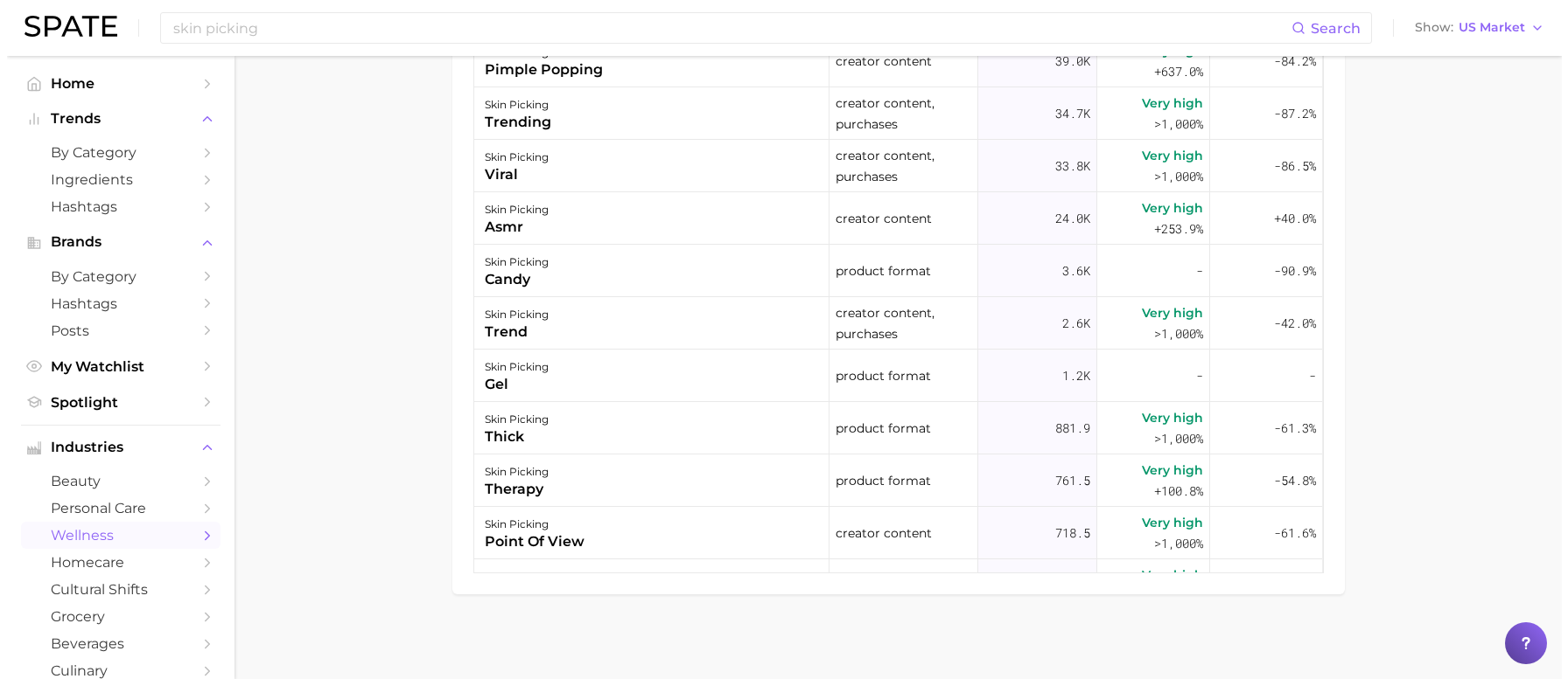
scroll to position [1201, 0]
click at [566, 476] on div "skin picking therapy" at bounding box center [645, 478] width 355 height 52
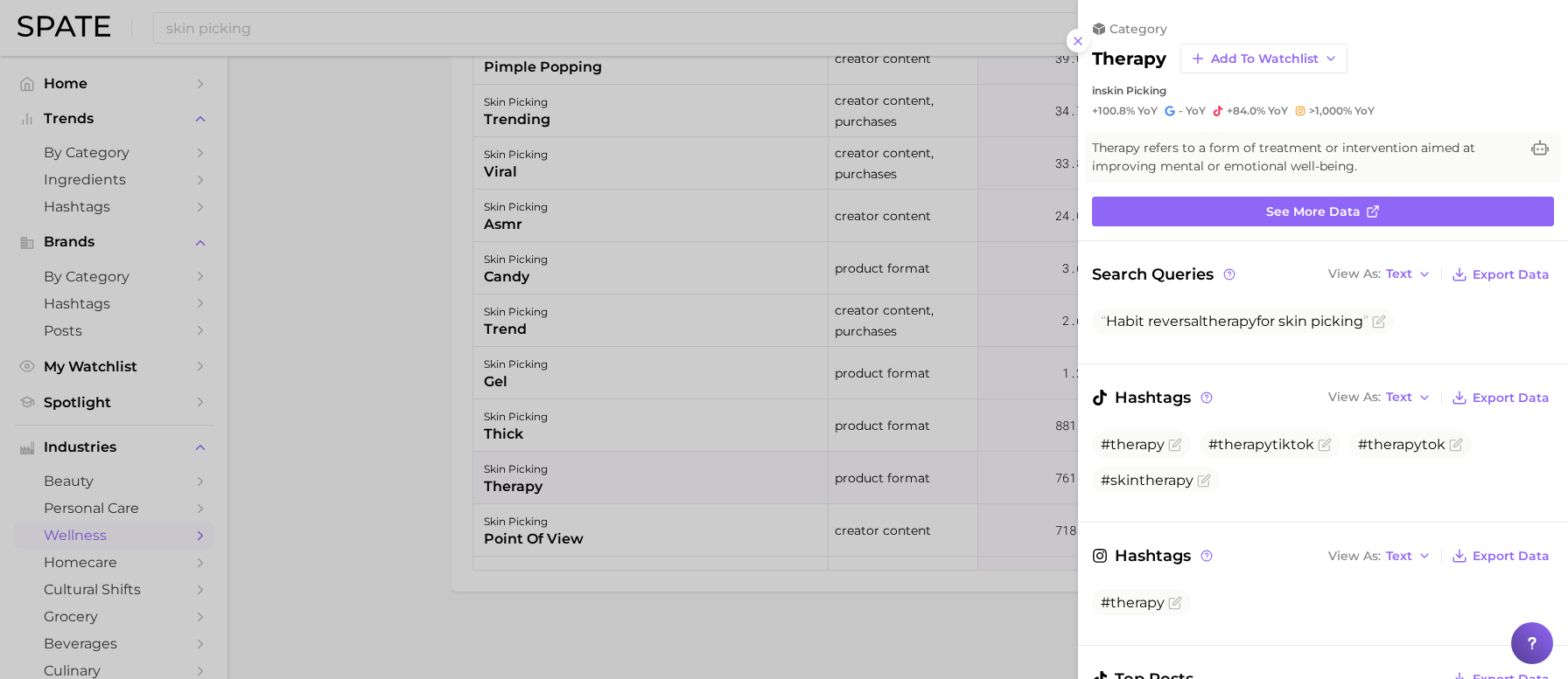
scroll to position [0, 0]
click at [1259, 321] on span "Habit reversal therapy for skin picking" at bounding box center [1234, 321] width 268 height 17
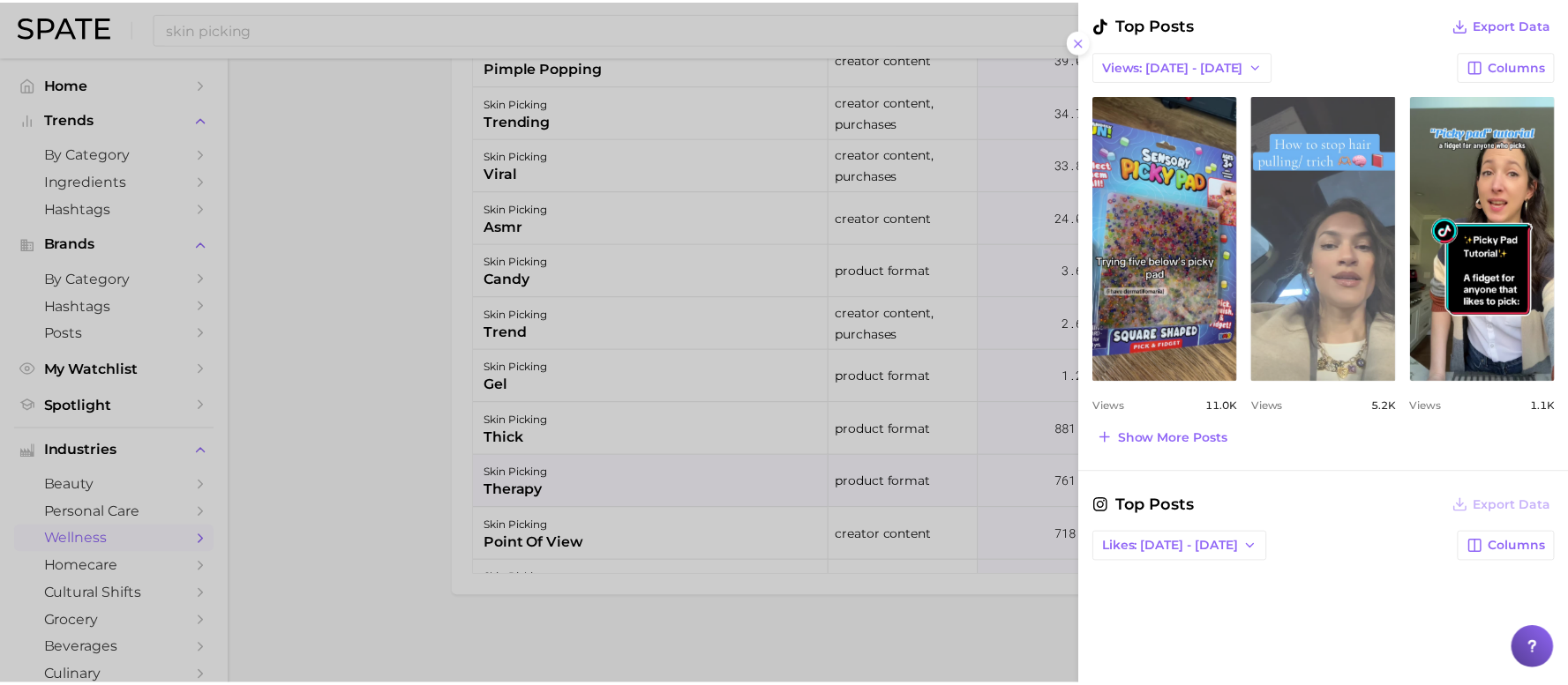
scroll to position [872, 0]
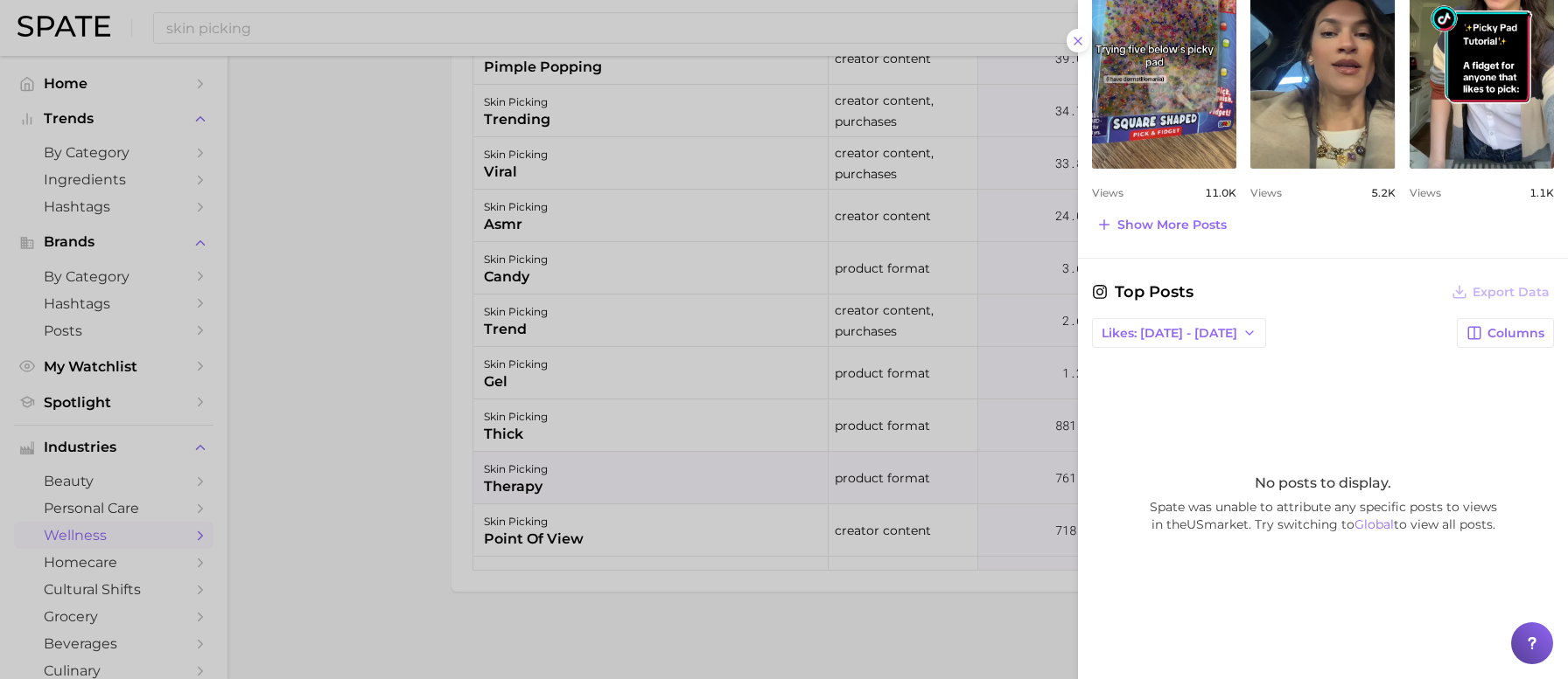
click at [300, 132] on div at bounding box center [784, 340] width 1568 height 679
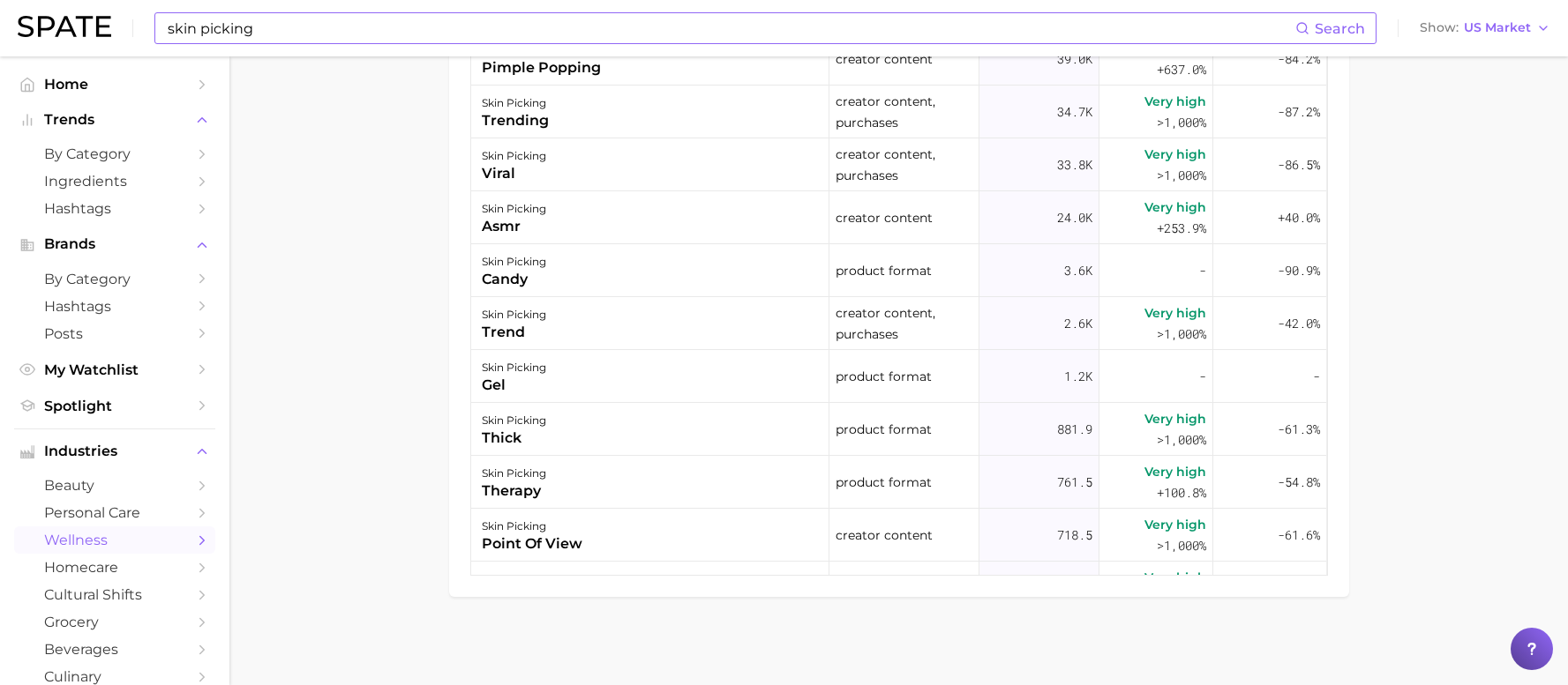
click at [302, 32] on input "skin picking" at bounding box center [731, 28] width 1129 height 30
type input "skin picking prevention"
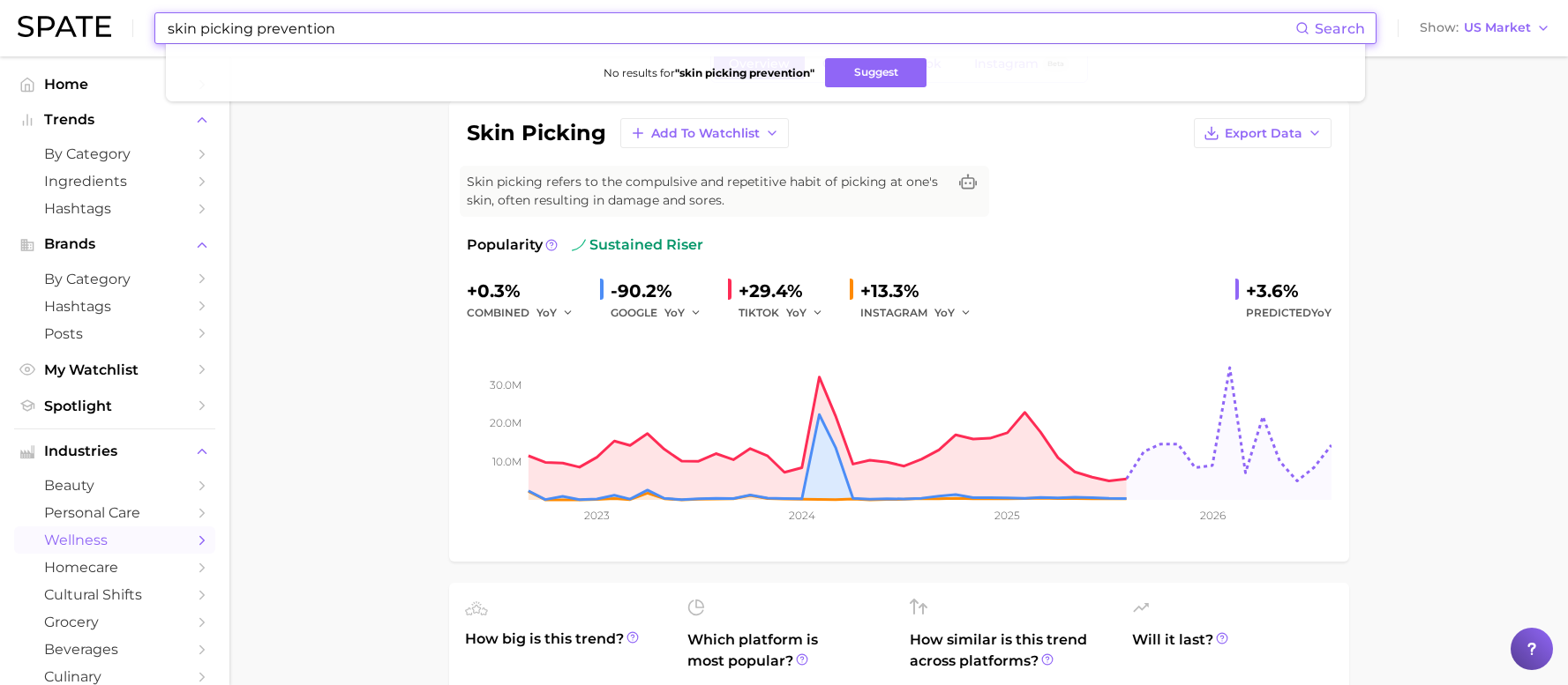
scroll to position [0, 0]
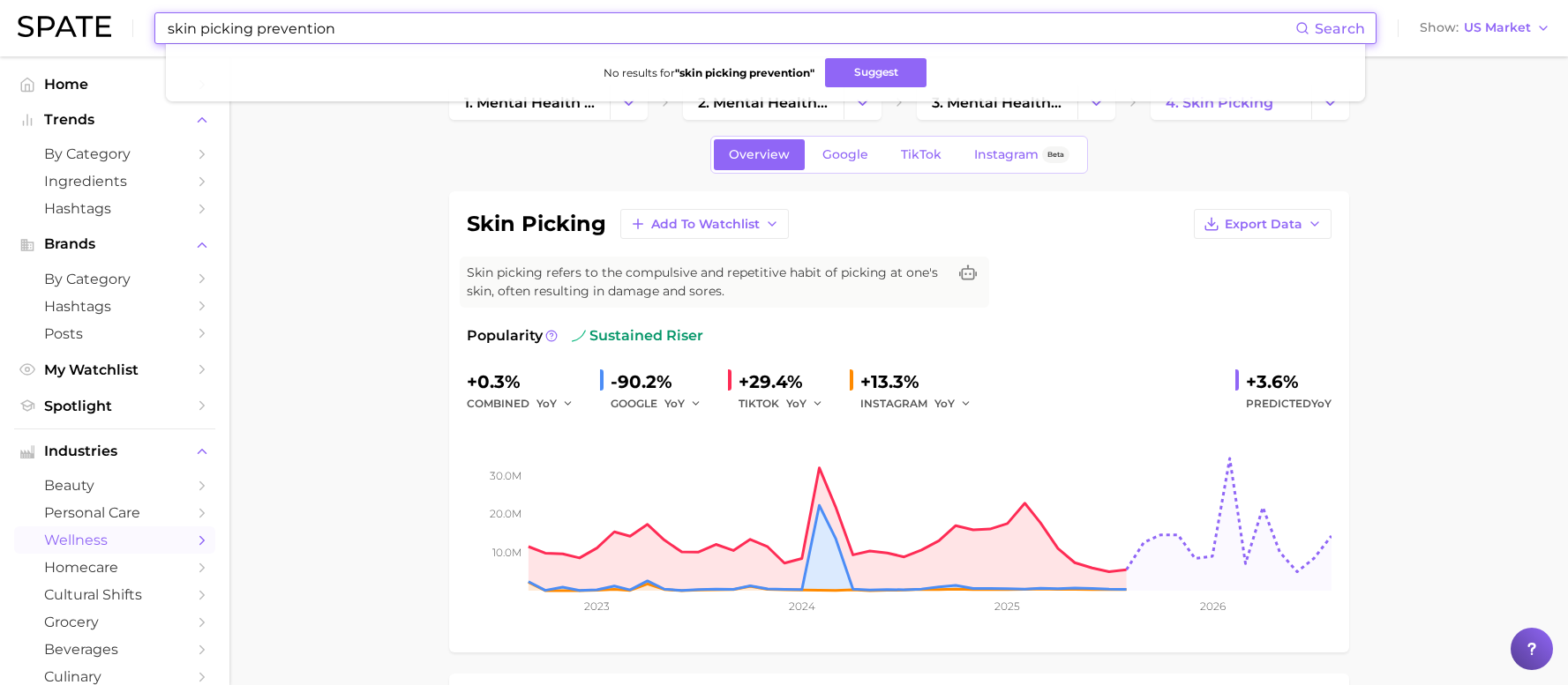
click at [386, 37] on input "skin picking prevention" at bounding box center [731, 28] width 1129 height 30
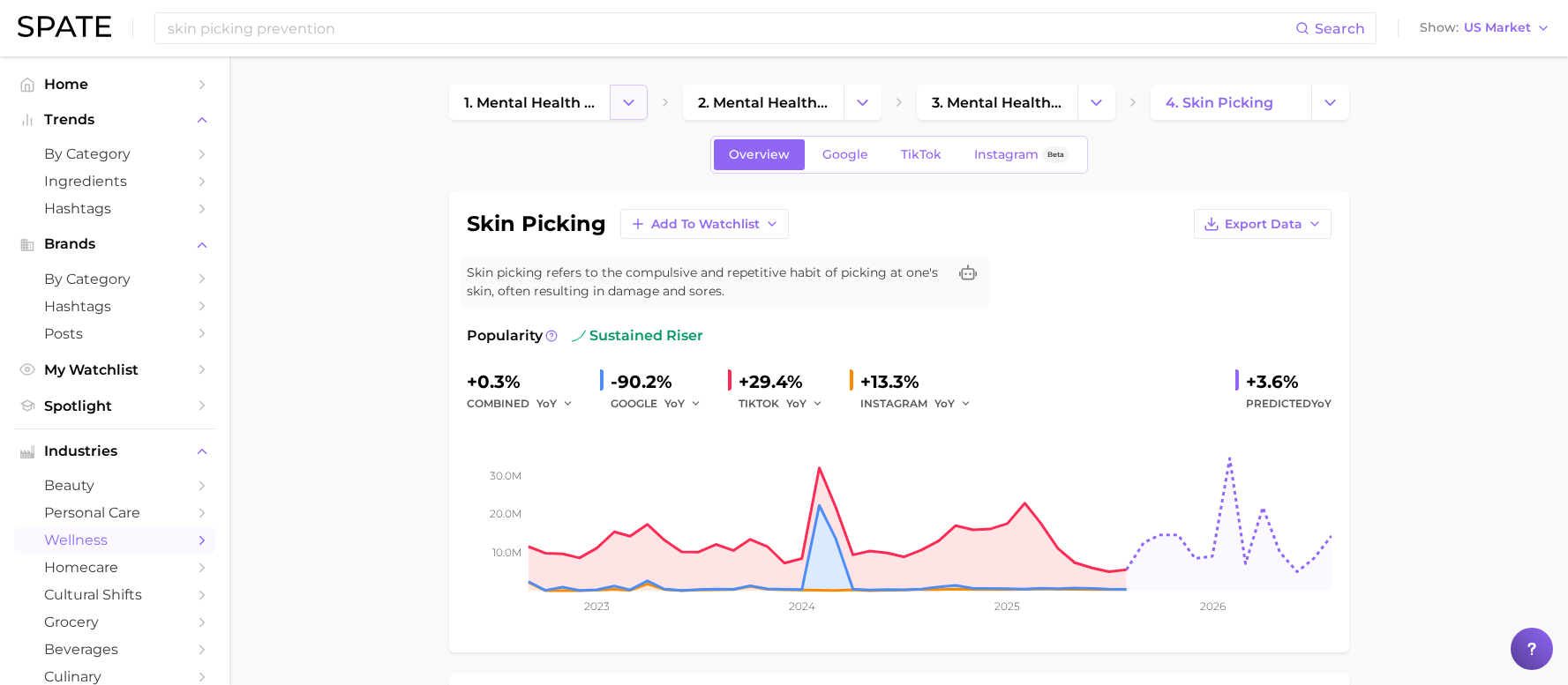
click at [621, 108] on icon "Change Category" at bounding box center [628, 102] width 19 height 19
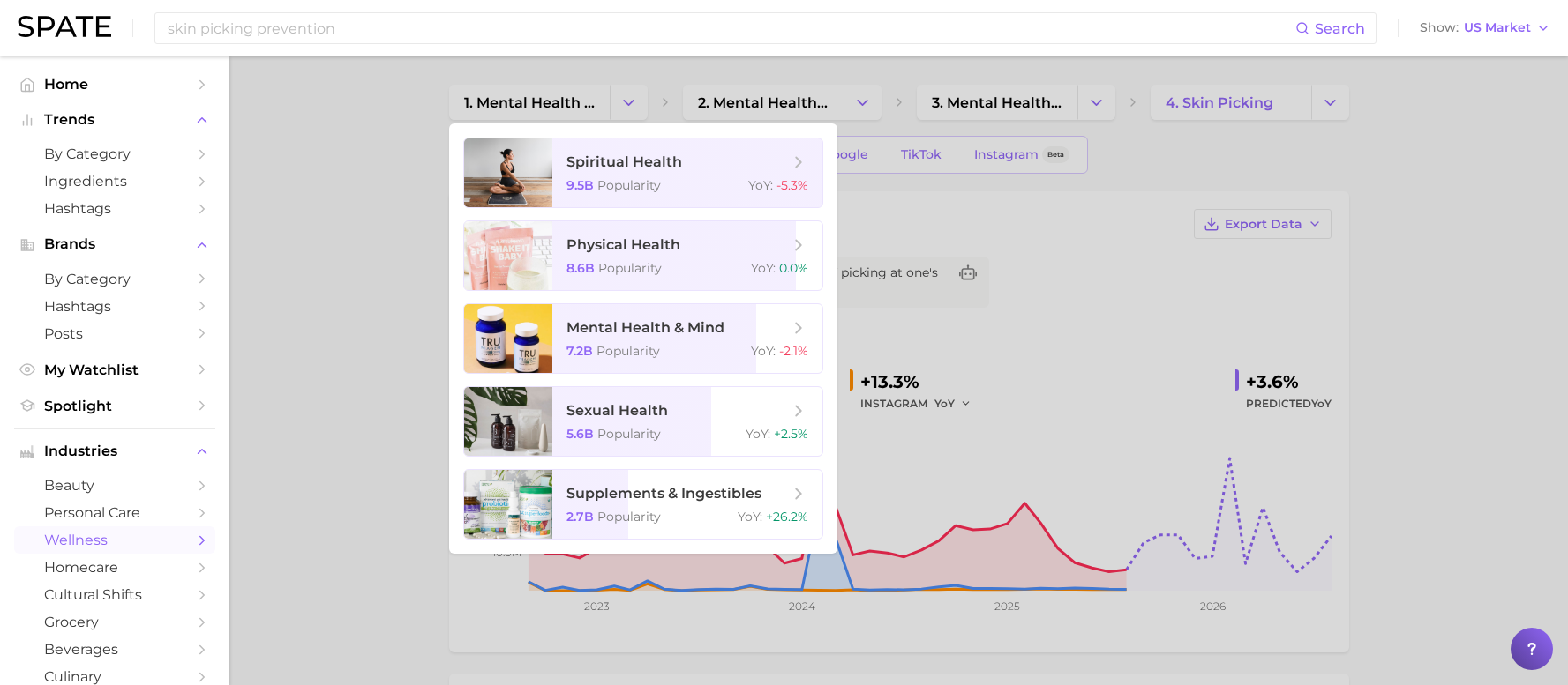
click at [387, 145] on div at bounding box center [784, 342] width 1568 height 685
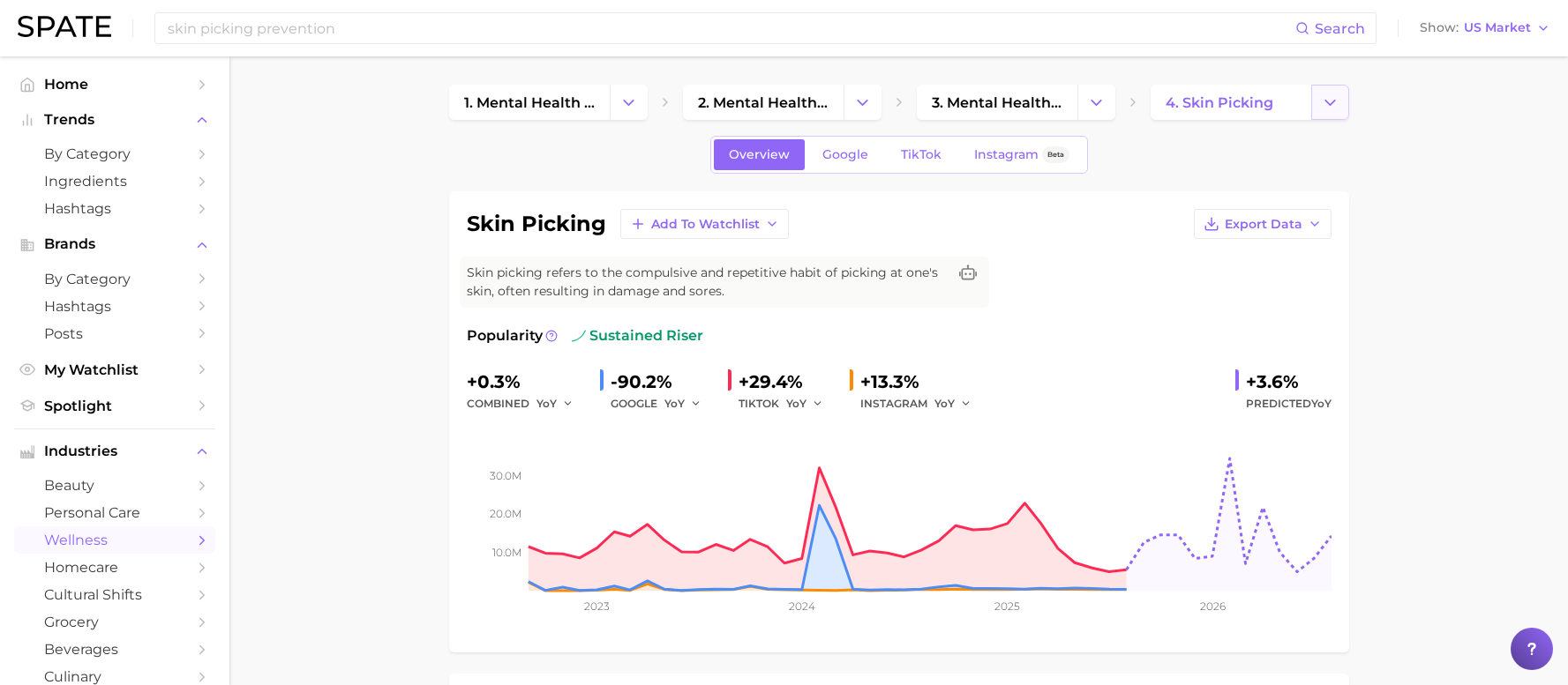
click at [1322, 94] on icon "Change Category" at bounding box center [1330, 102] width 19 height 19
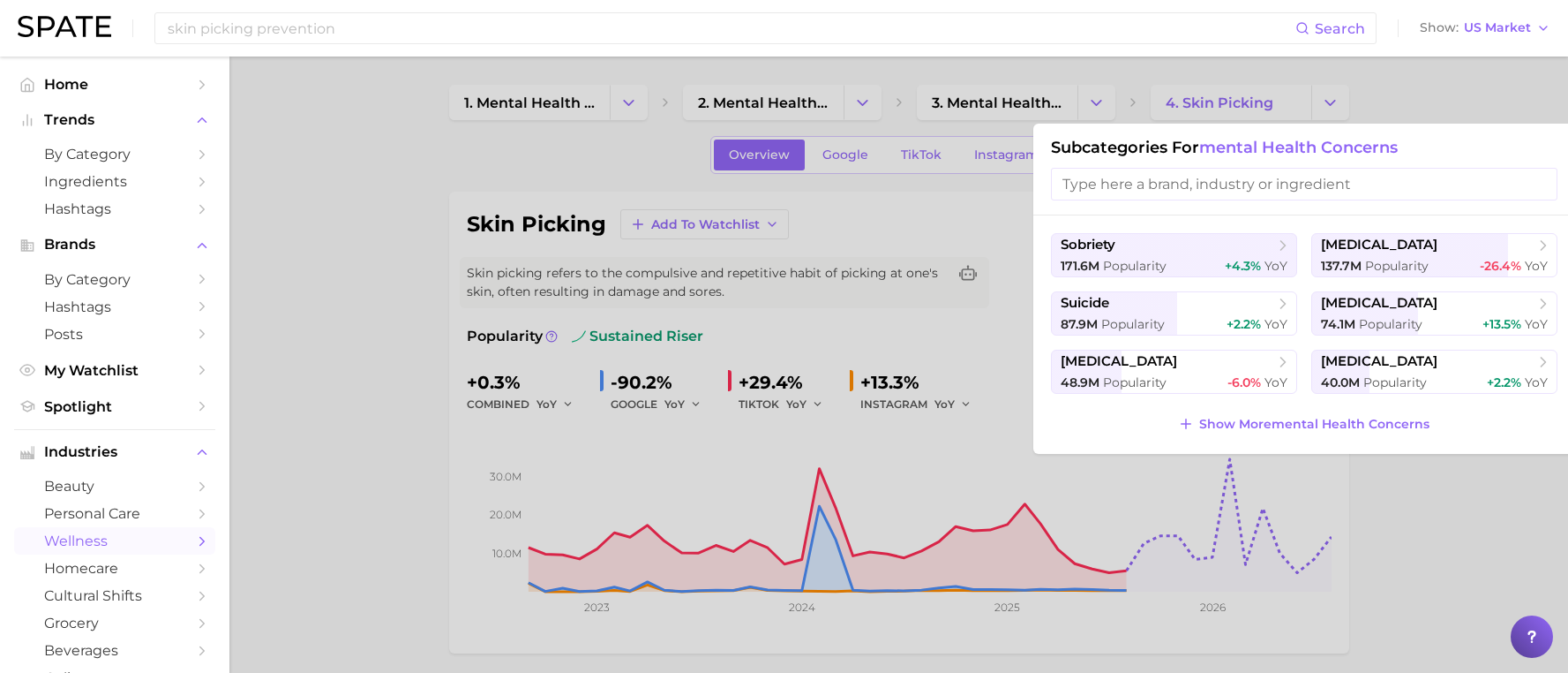
click at [1386, 103] on div at bounding box center [784, 336] width 1568 height 673
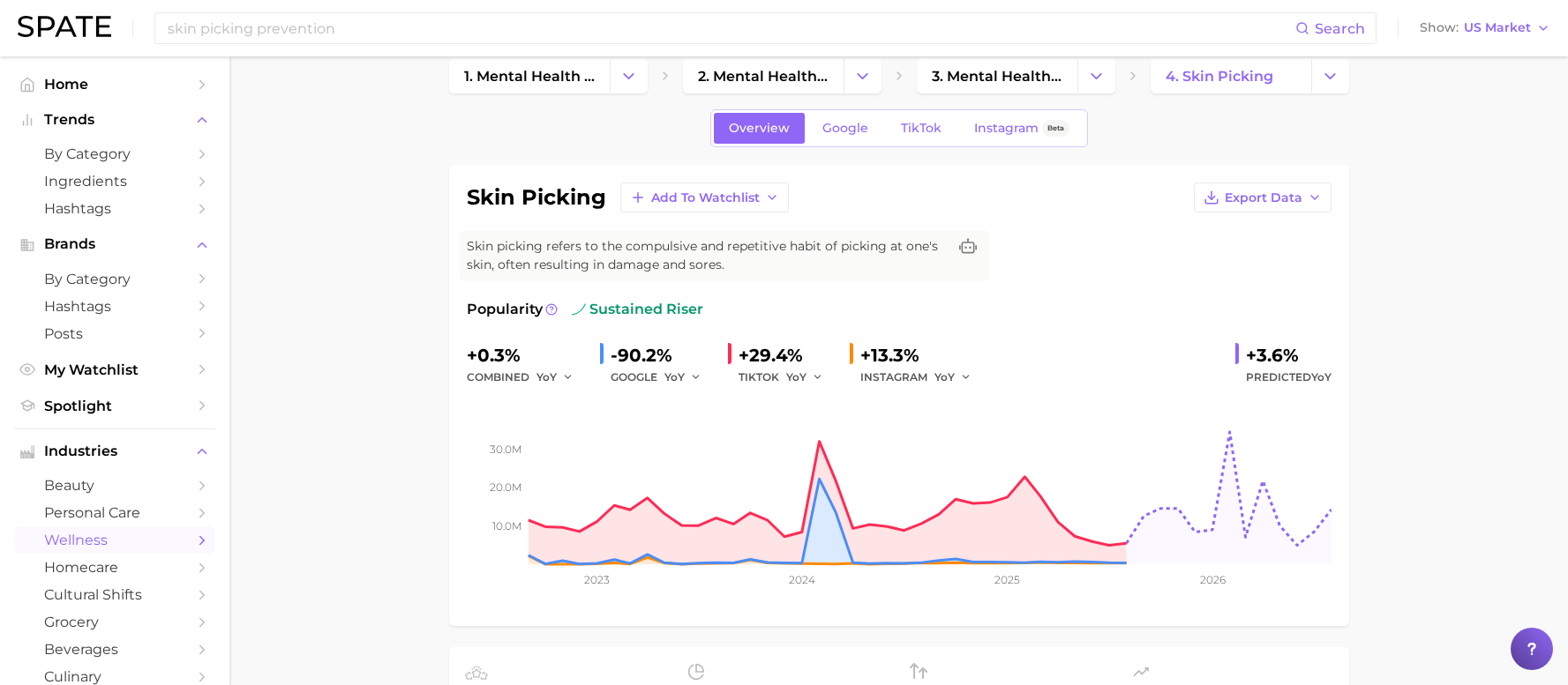
scroll to position [378, 0]
